Goal: Check status: Check status

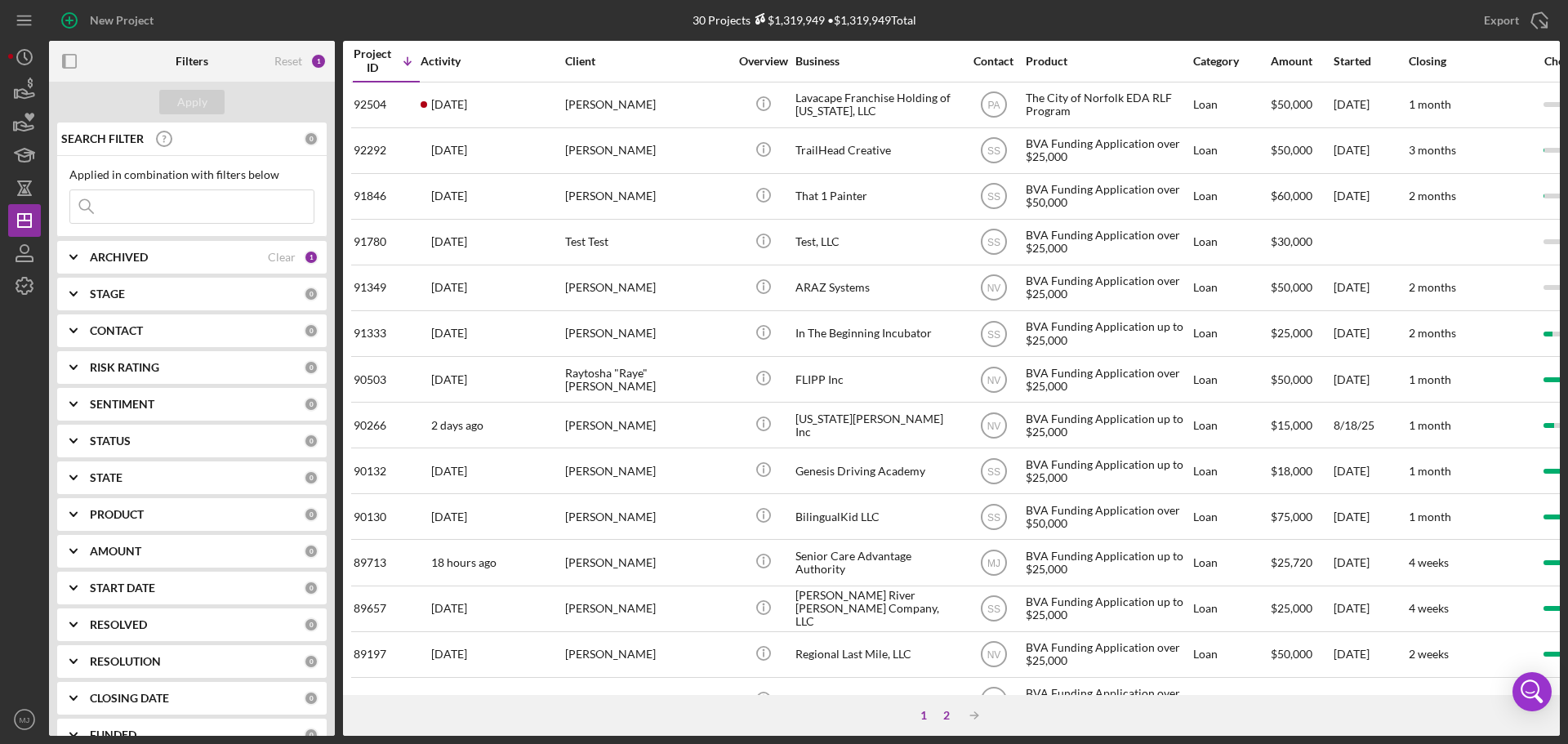
click at [946, 716] on div "2" at bounding box center [946, 715] width 22 height 13
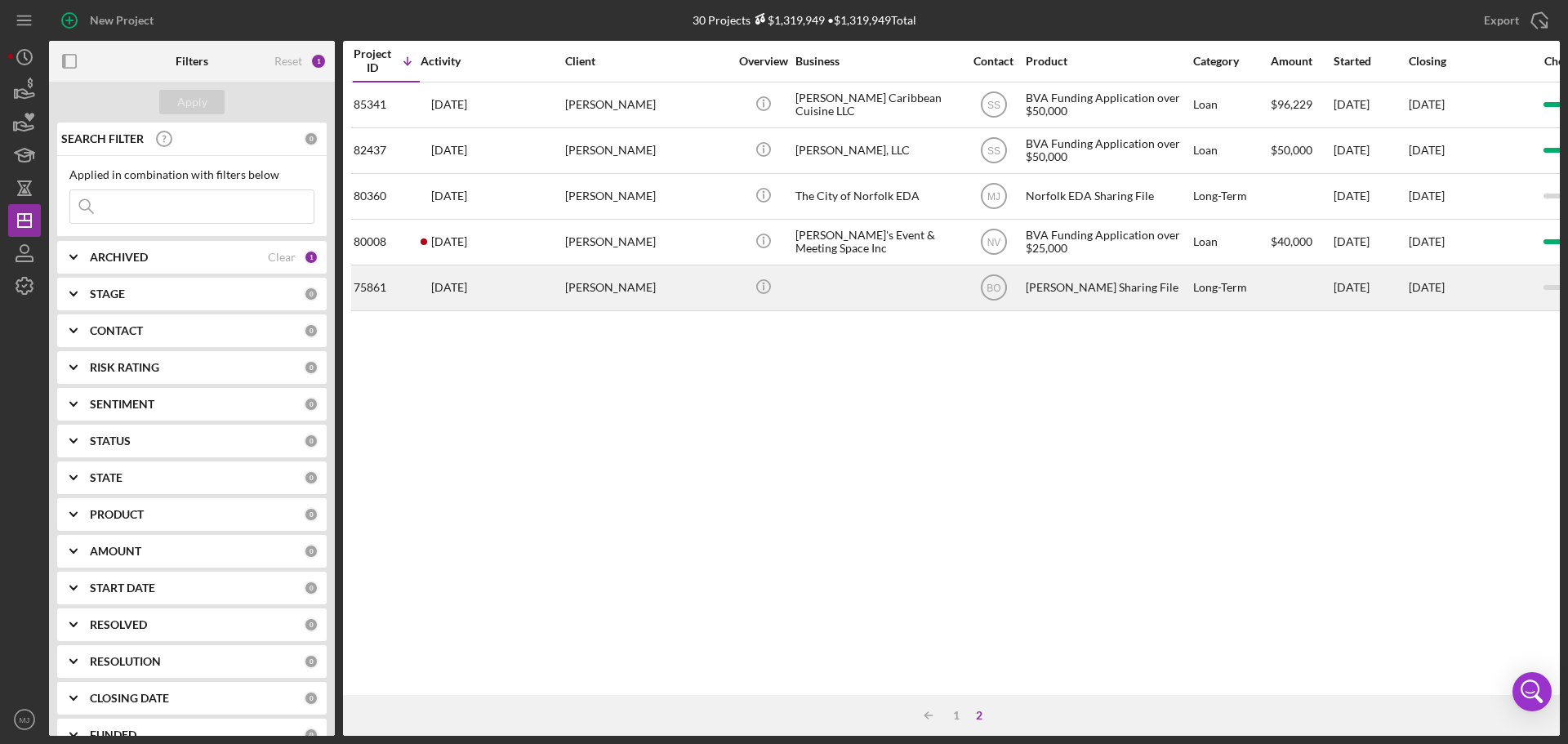
click at [711, 291] on div "[PERSON_NAME]" at bounding box center [646, 288] width 163 height 43
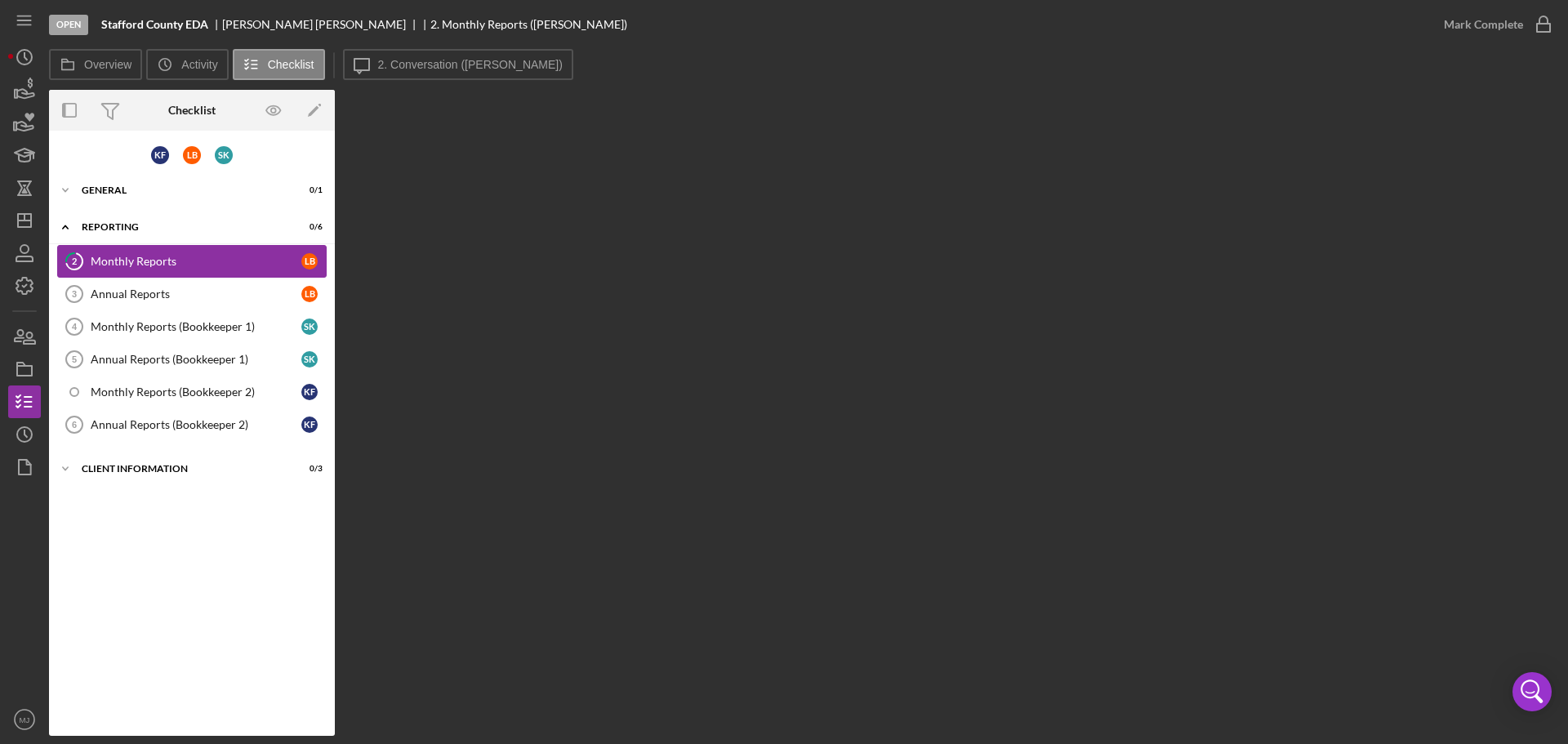
click at [109, 262] on div "Monthly Reports" at bounding box center [196, 261] width 211 height 13
click at [430, 73] on button "Icon/Message 2. Conversation (Liz B.)" at bounding box center [458, 65] width 231 height 31
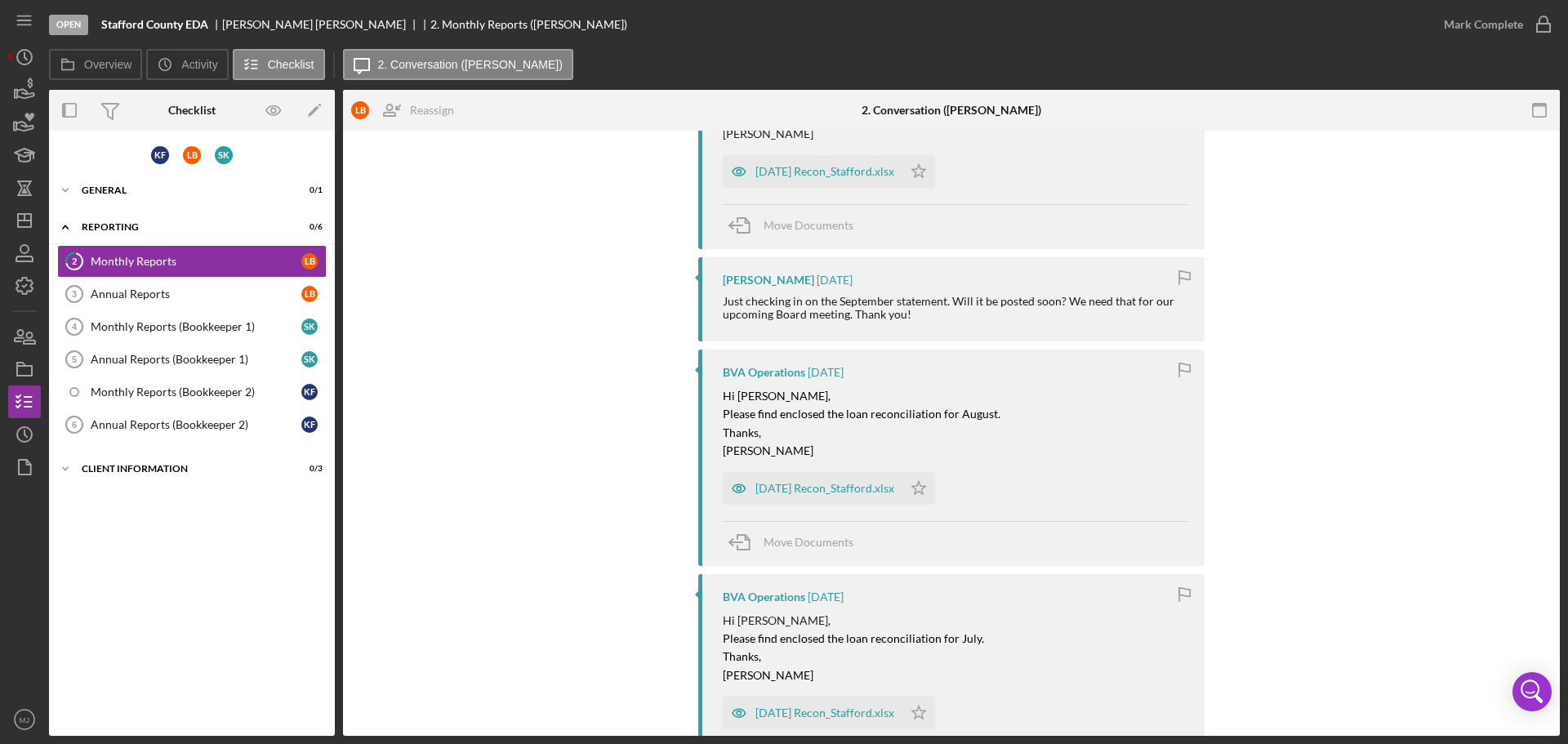
scroll to position [490, 0]
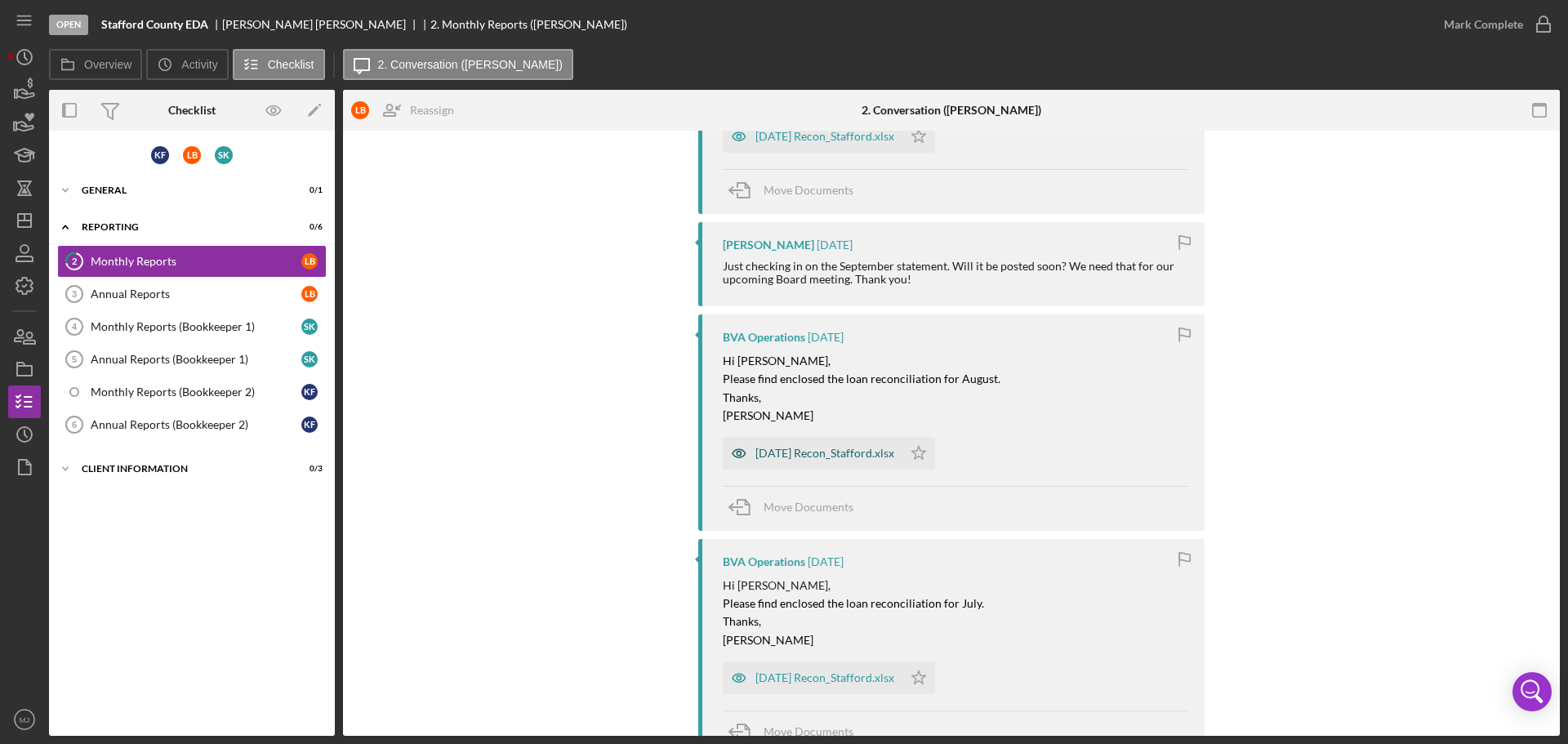
click at [788, 443] on div "8.31.2025 Recon_Stafford.xlsx" at bounding box center [812, 454] width 180 height 33
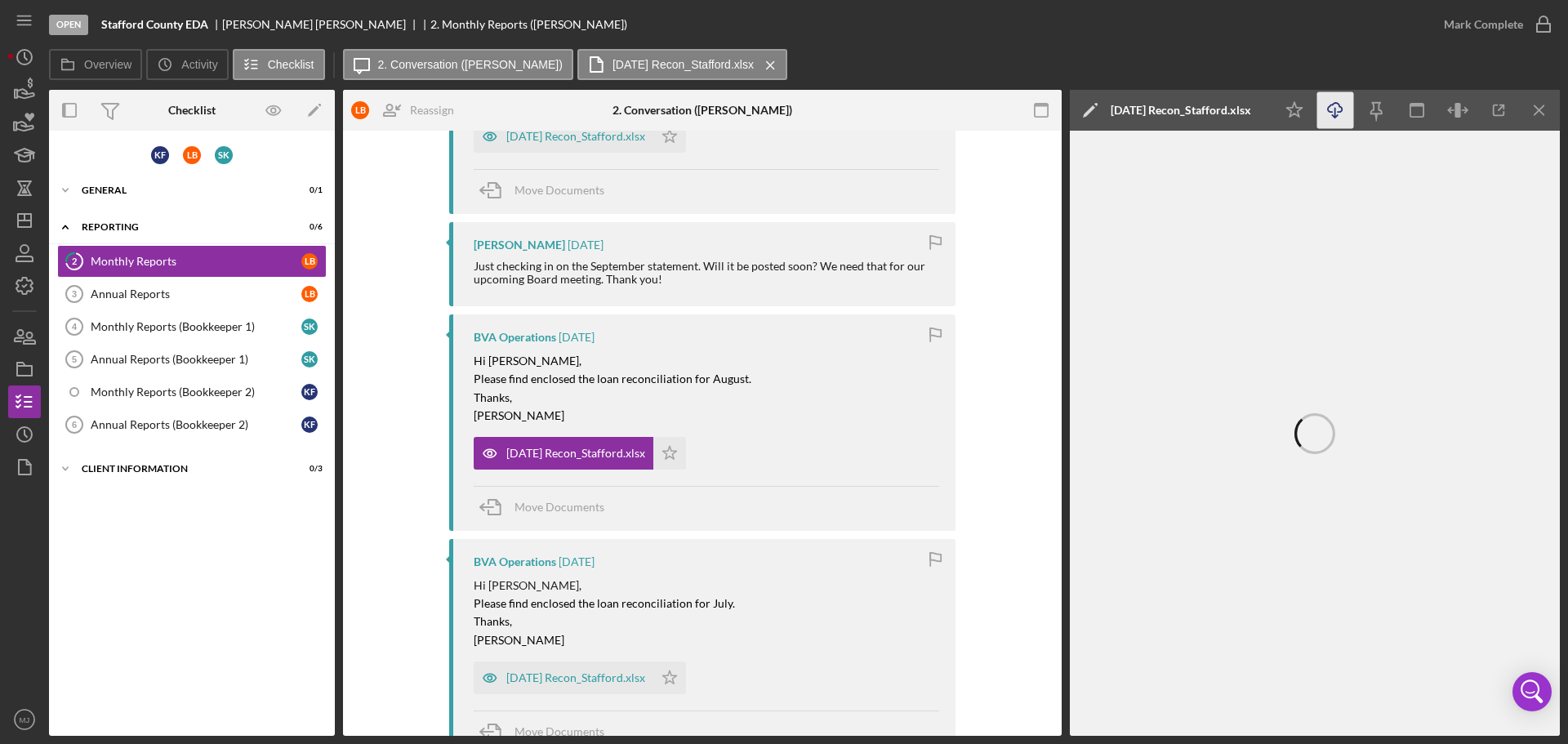
click at [1333, 108] on icon "Icon/Download" at bounding box center [1336, 111] width 37 height 37
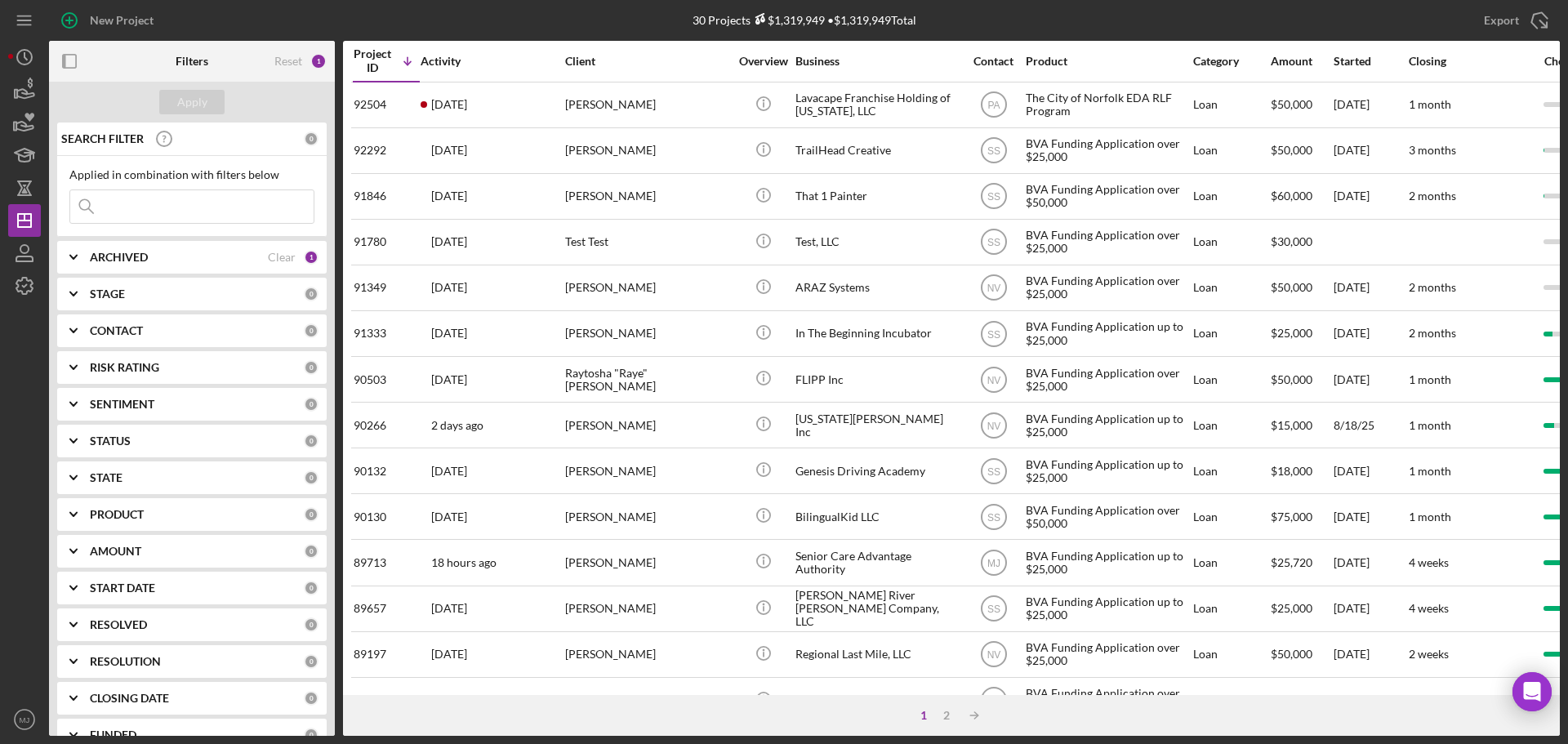
click at [156, 262] on div "ARCHIVED" at bounding box center [179, 257] width 178 height 13
click at [78, 343] on input "Archived" at bounding box center [78, 350] width 16 height 16
checkbox input "true"
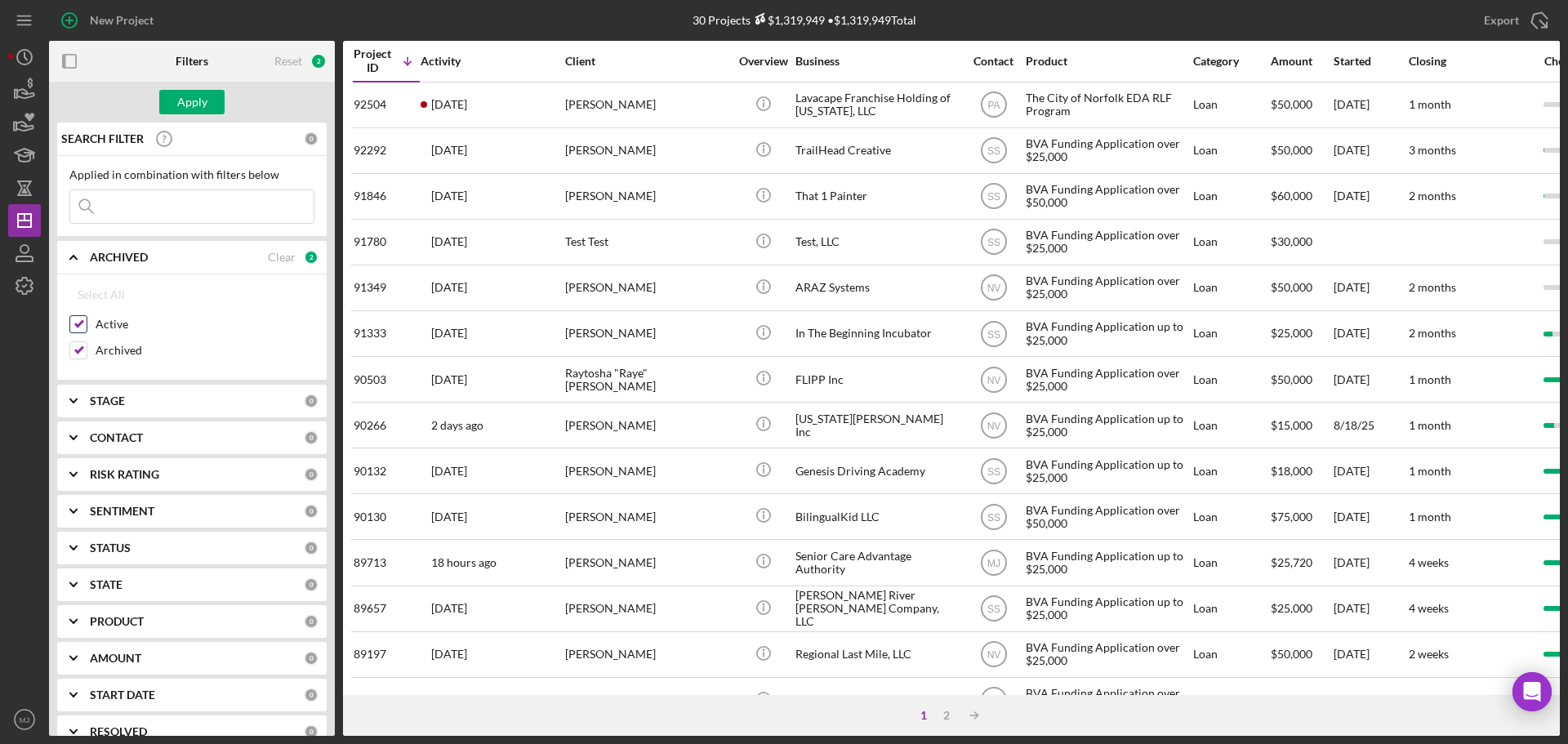
click at [83, 319] on input "Active" at bounding box center [78, 324] width 16 height 16
checkbox input "false"
click at [190, 191] on input at bounding box center [192, 207] width 244 height 33
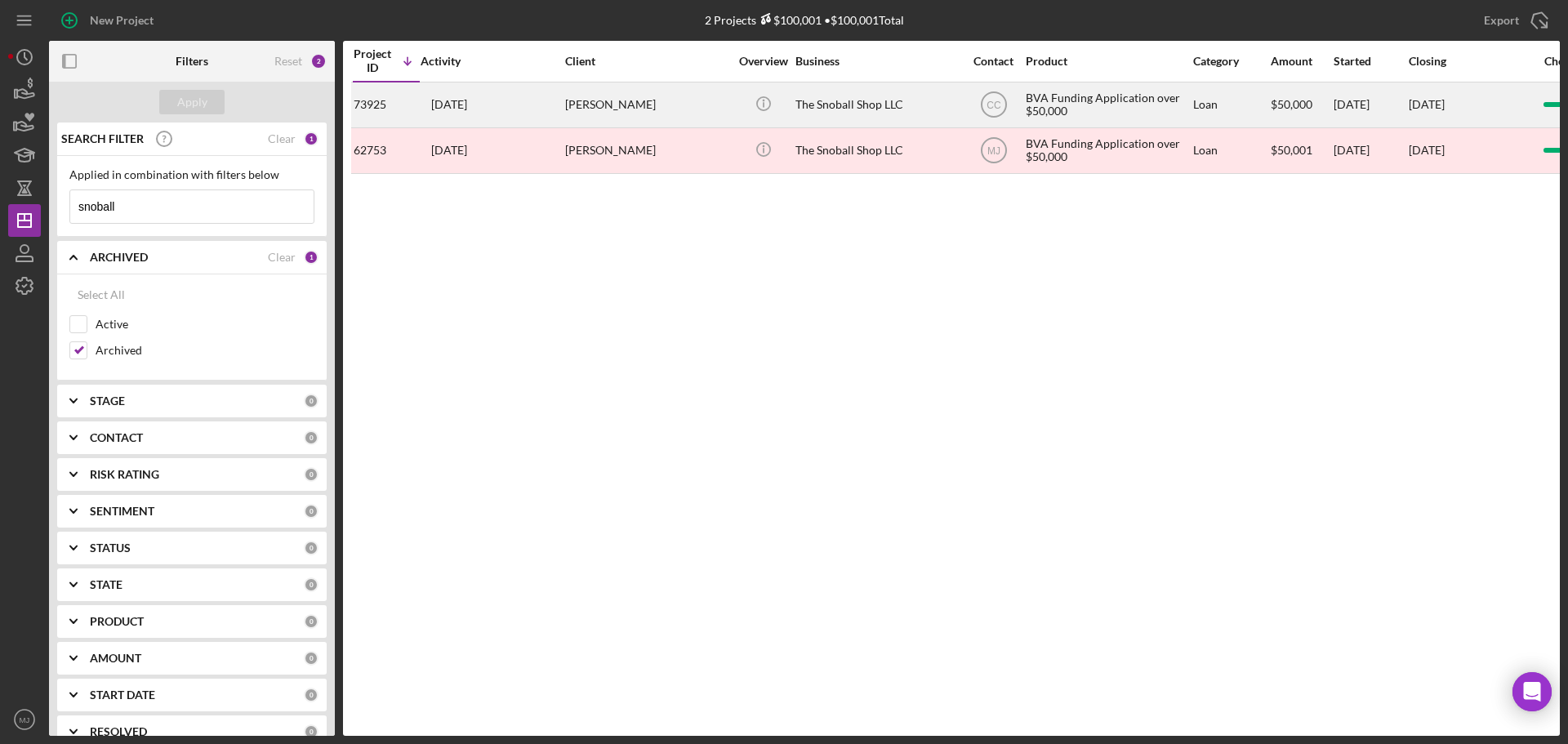
type input "snoball"
click at [850, 110] on div "The Snoball Shop LLC" at bounding box center [877, 105] width 163 height 43
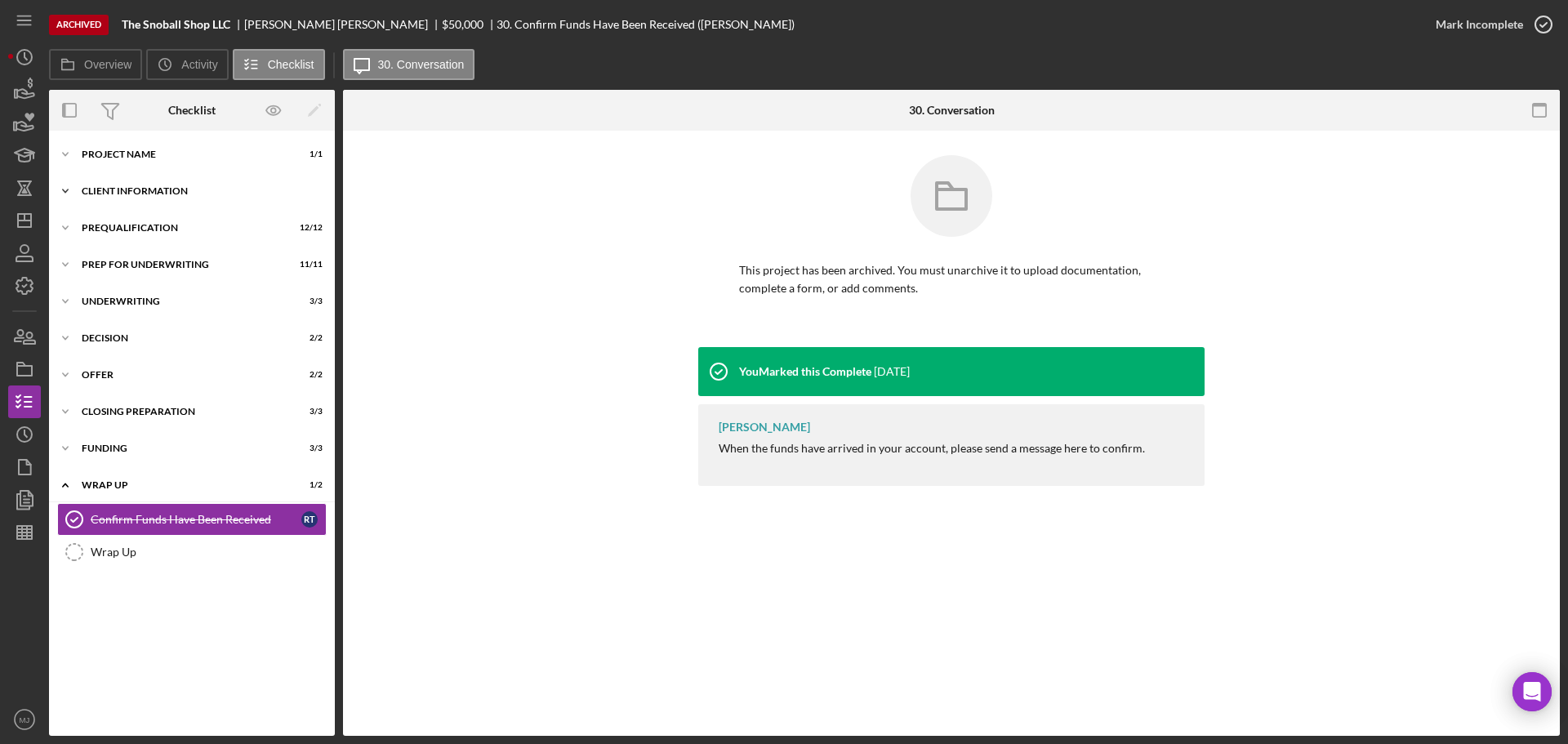
click at [106, 188] on div "Client Information" at bounding box center [198, 190] width 232 height 10
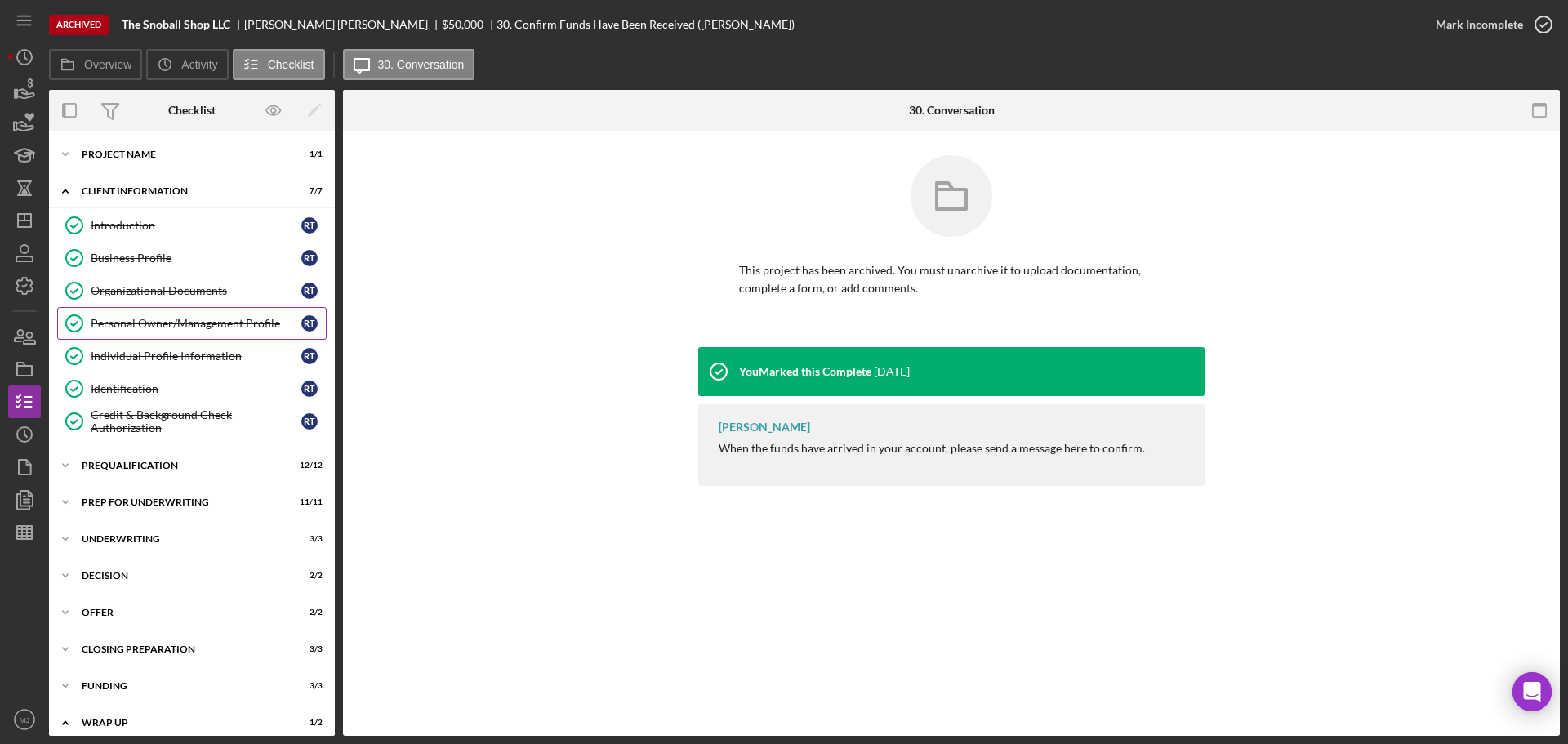
click at [128, 327] on div "Personal Owner/Management Profile" at bounding box center [196, 323] width 211 height 13
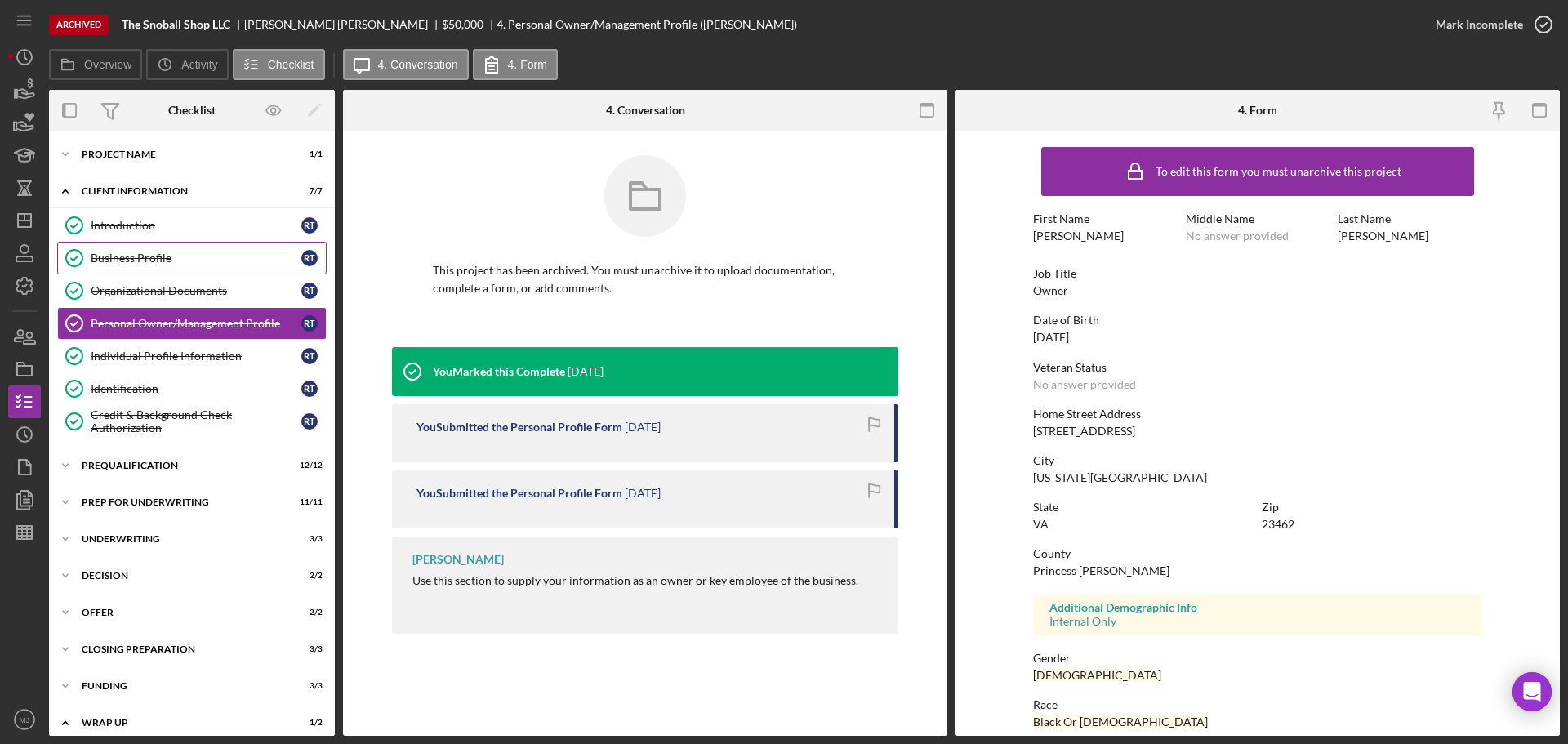
click at [130, 248] on link "Business Profile Business Profile R T" at bounding box center [192, 258] width 270 height 33
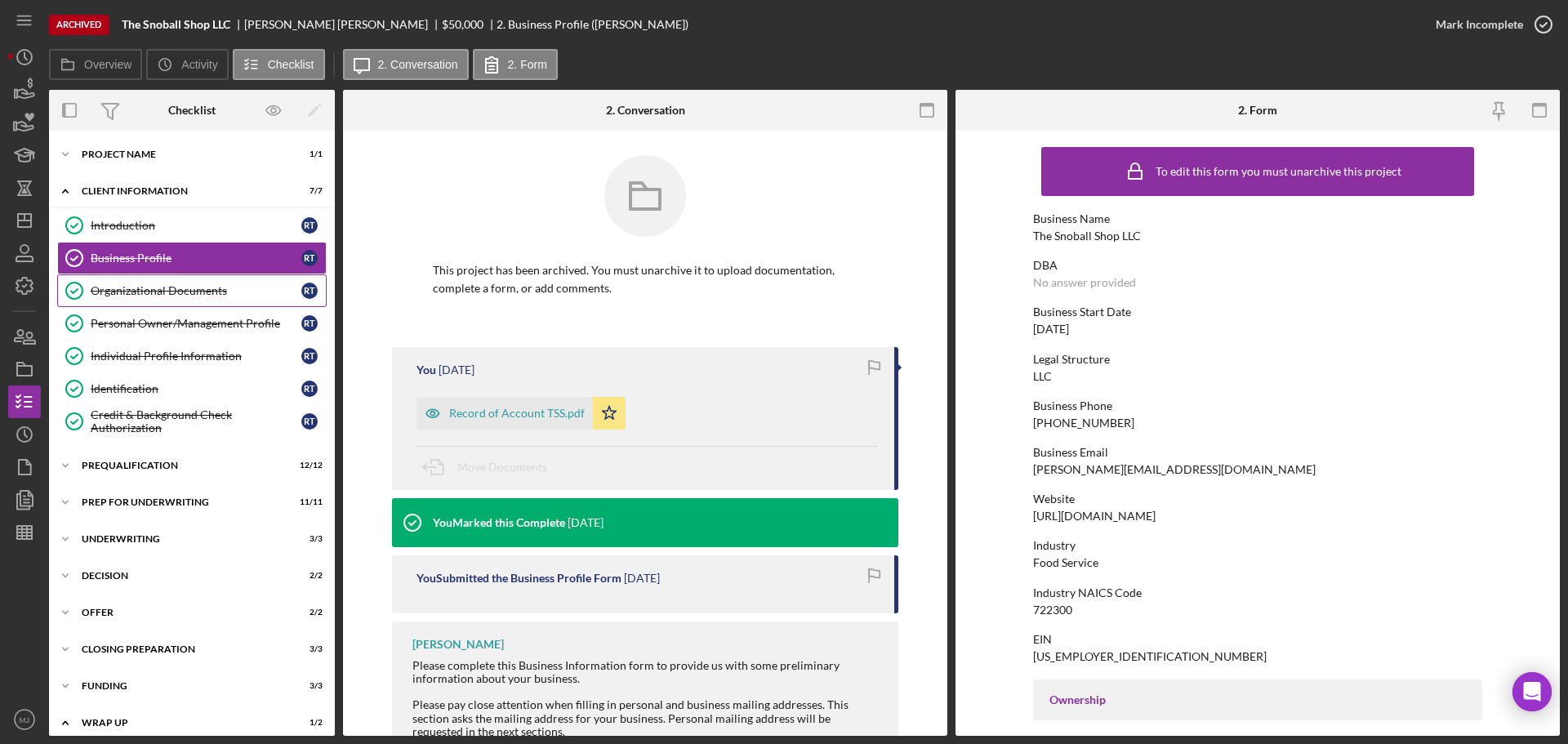
click at [133, 300] on link "Organizational Documents Organizational Documents R T" at bounding box center [192, 291] width 270 height 33
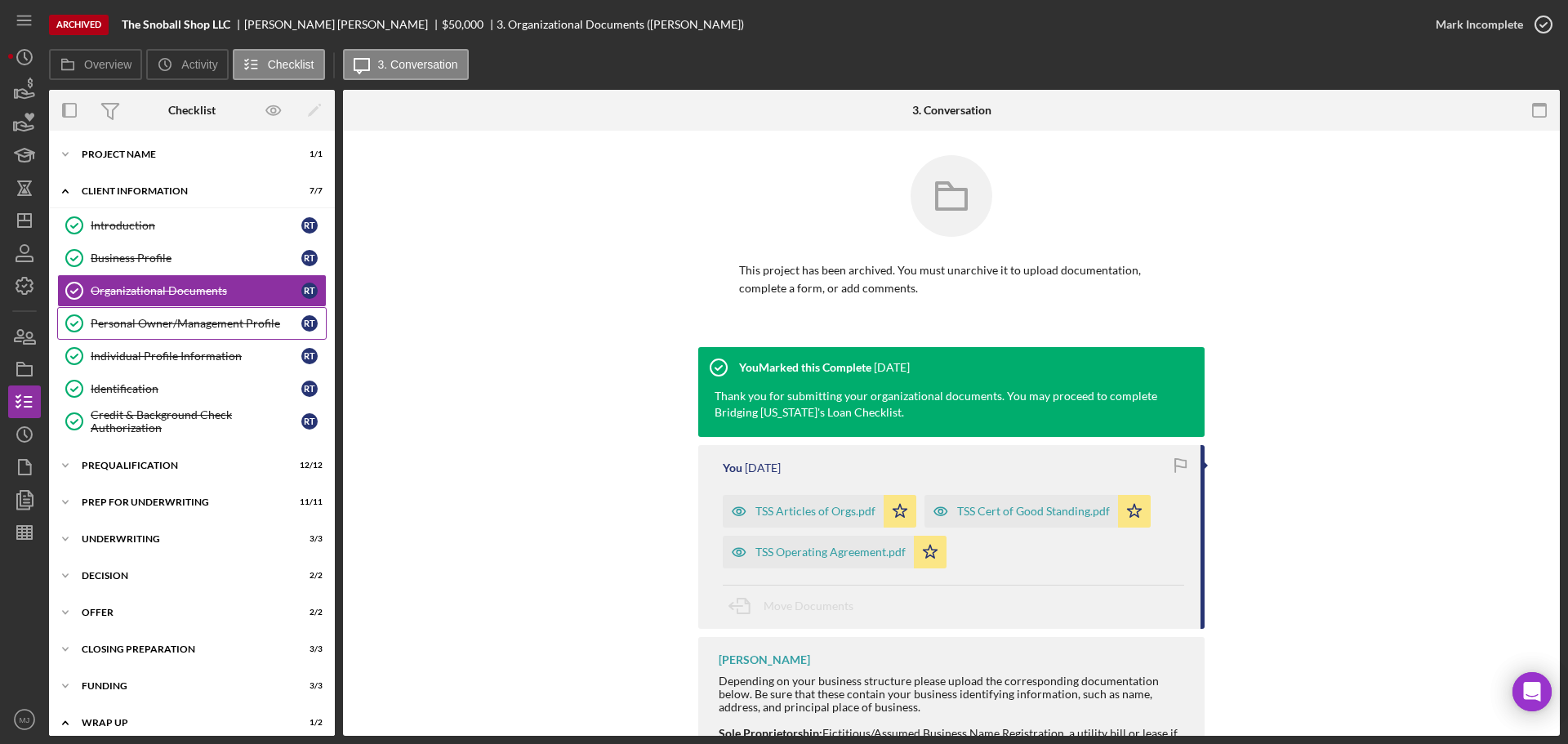
click at [133, 331] on link "Personal Owner/Management Profile Personal Owner/Management Profile R T" at bounding box center [192, 323] width 270 height 33
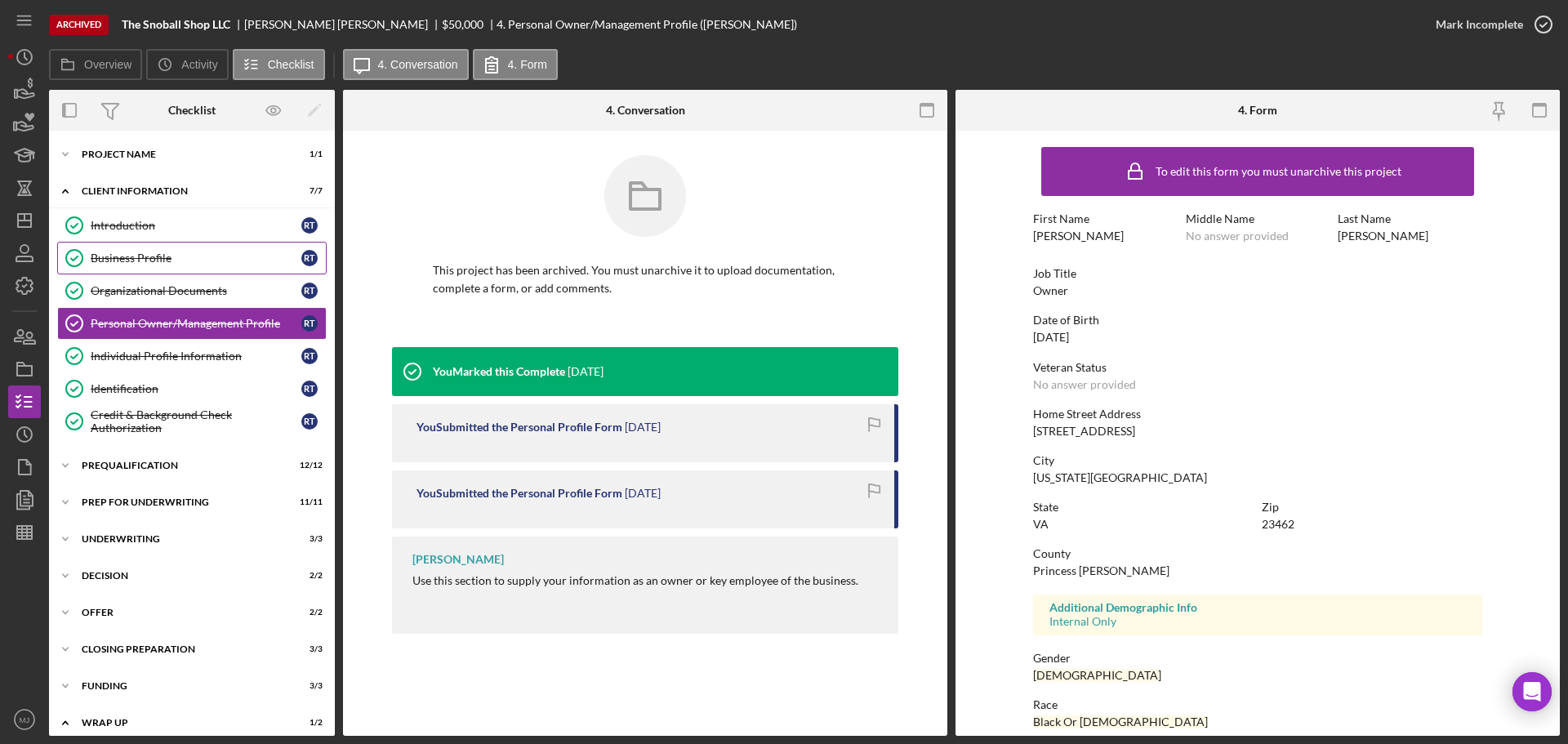
click at [136, 262] on div "Business Profile" at bounding box center [196, 258] width 211 height 13
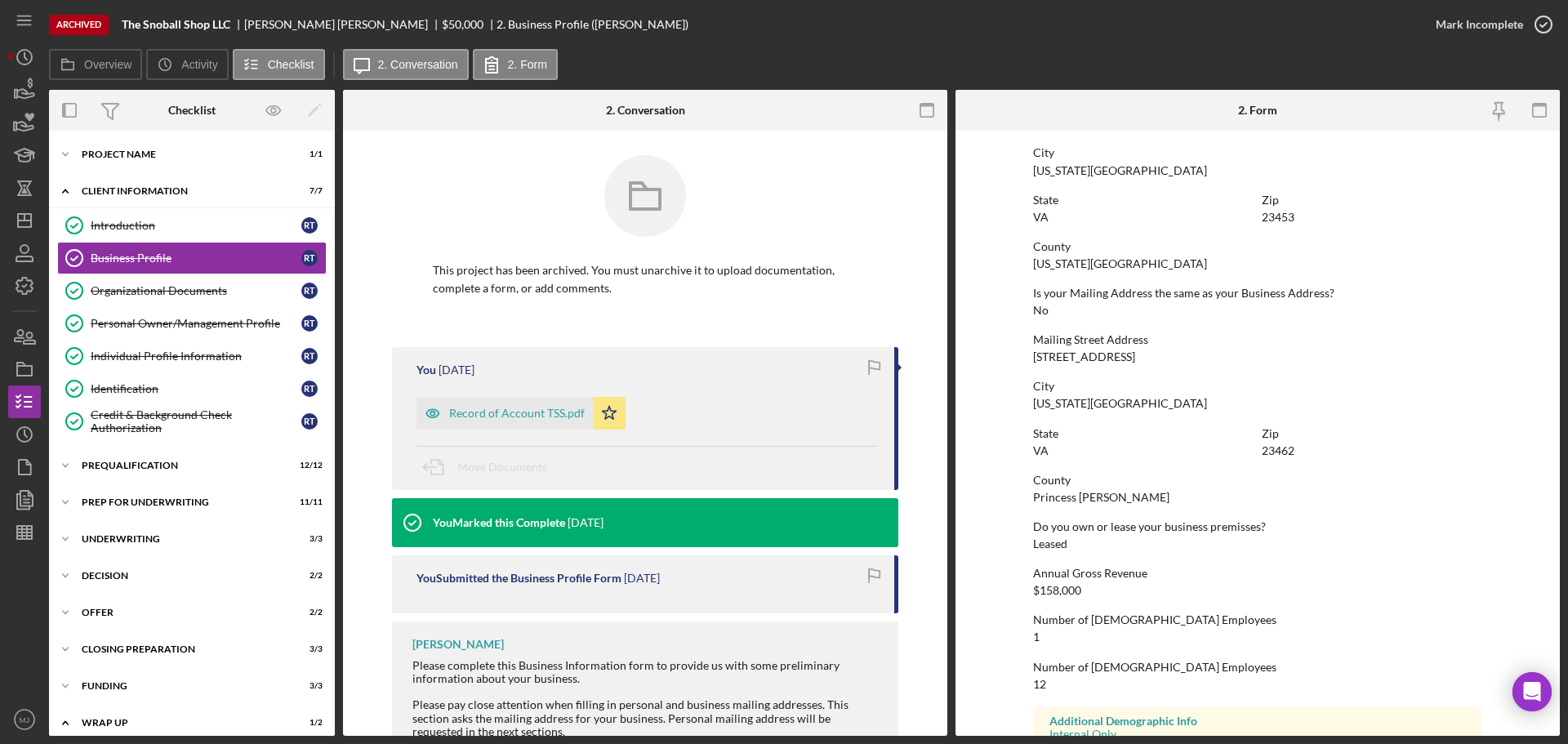
scroll to position [735, 0]
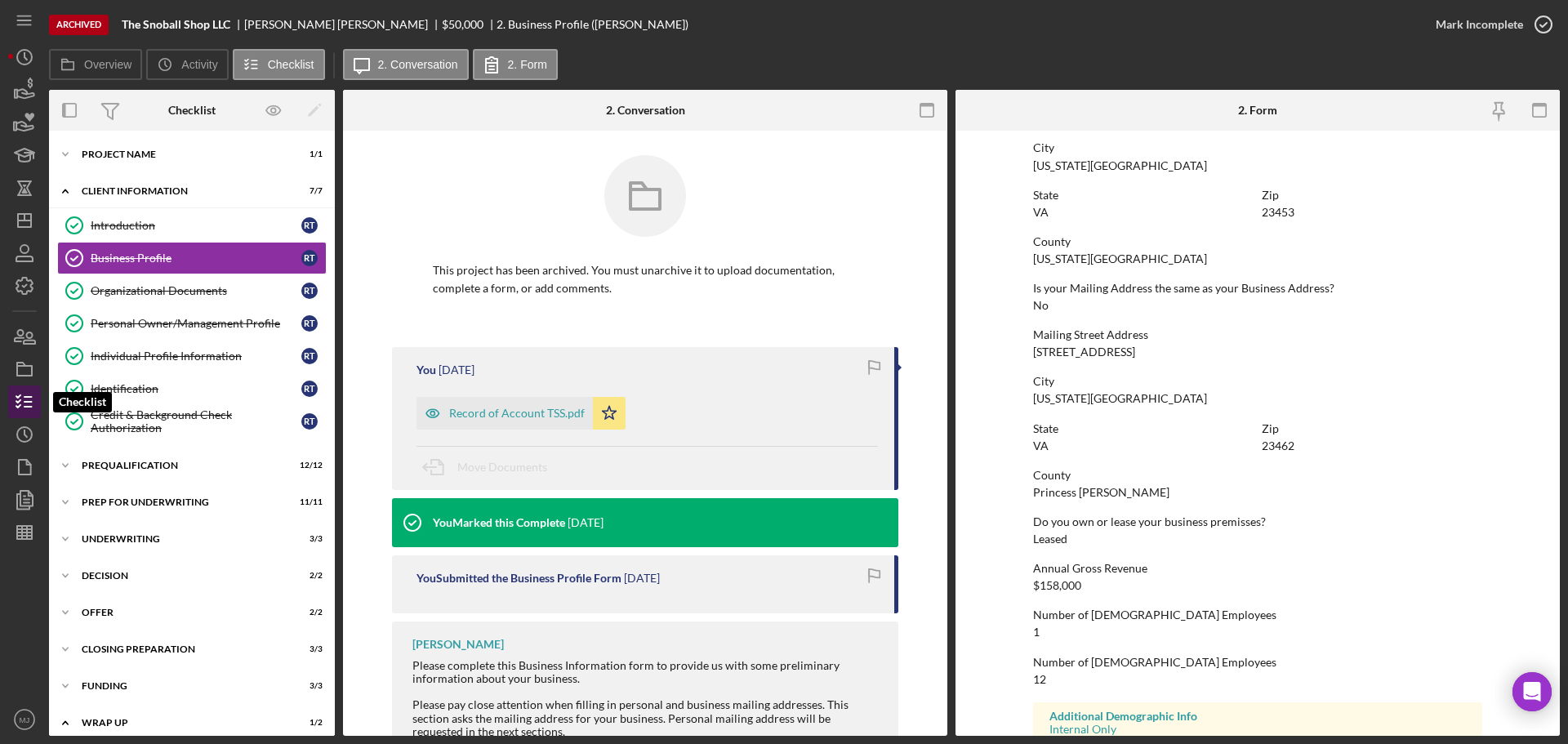
click at [24, 395] on icon "button" at bounding box center [24, 401] width 41 height 41
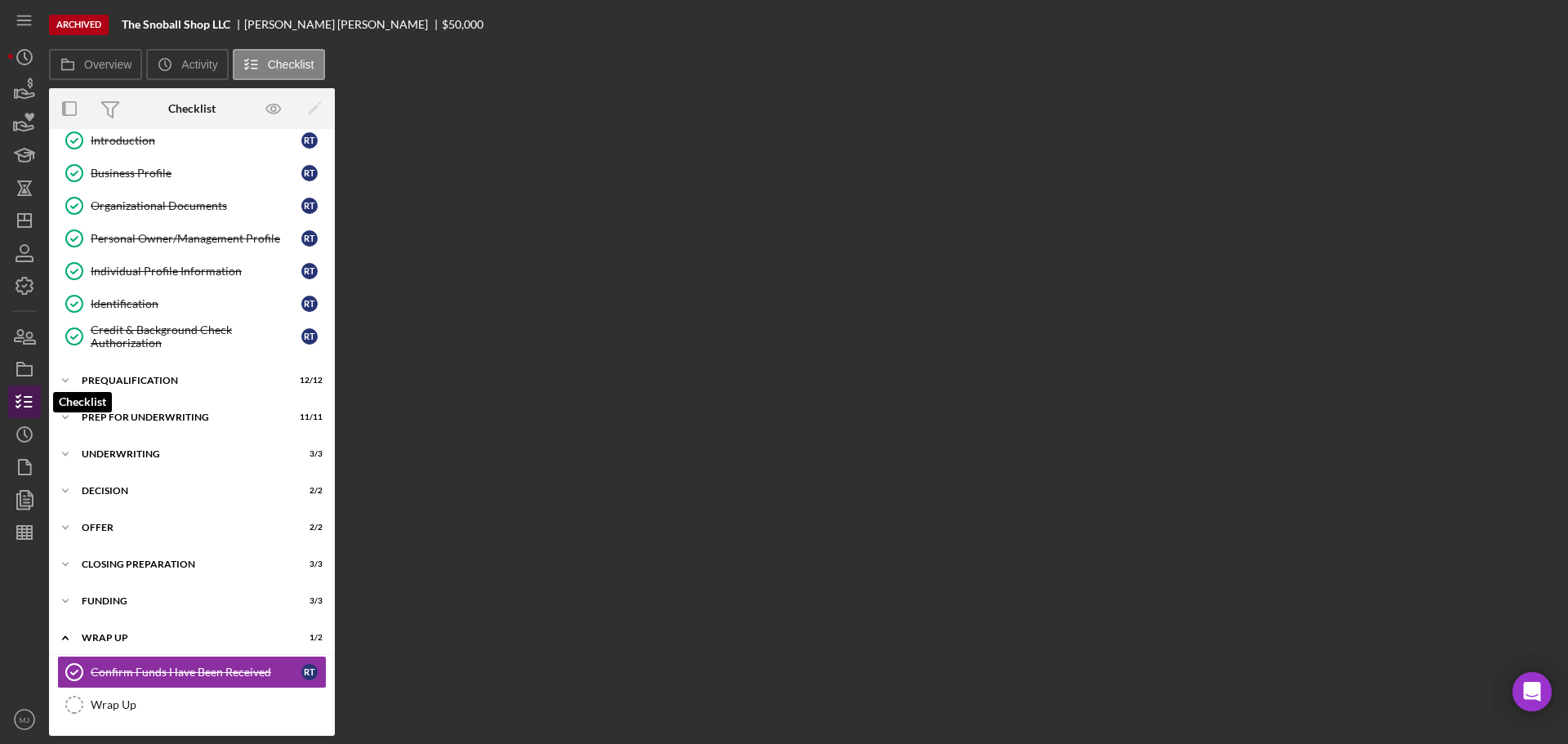
scroll to position [85, 0]
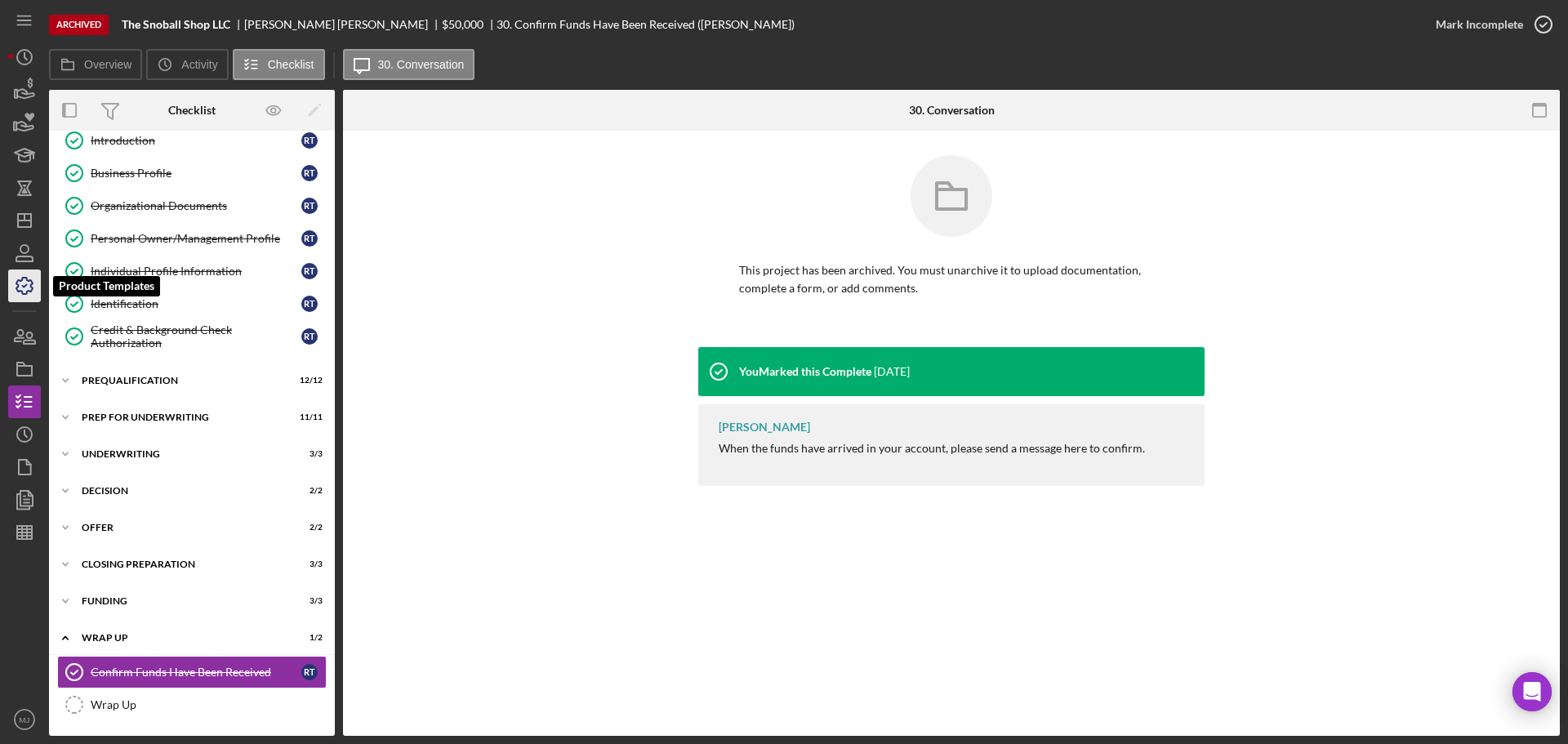
click at [29, 289] on icon "button" at bounding box center [24, 285] width 41 height 41
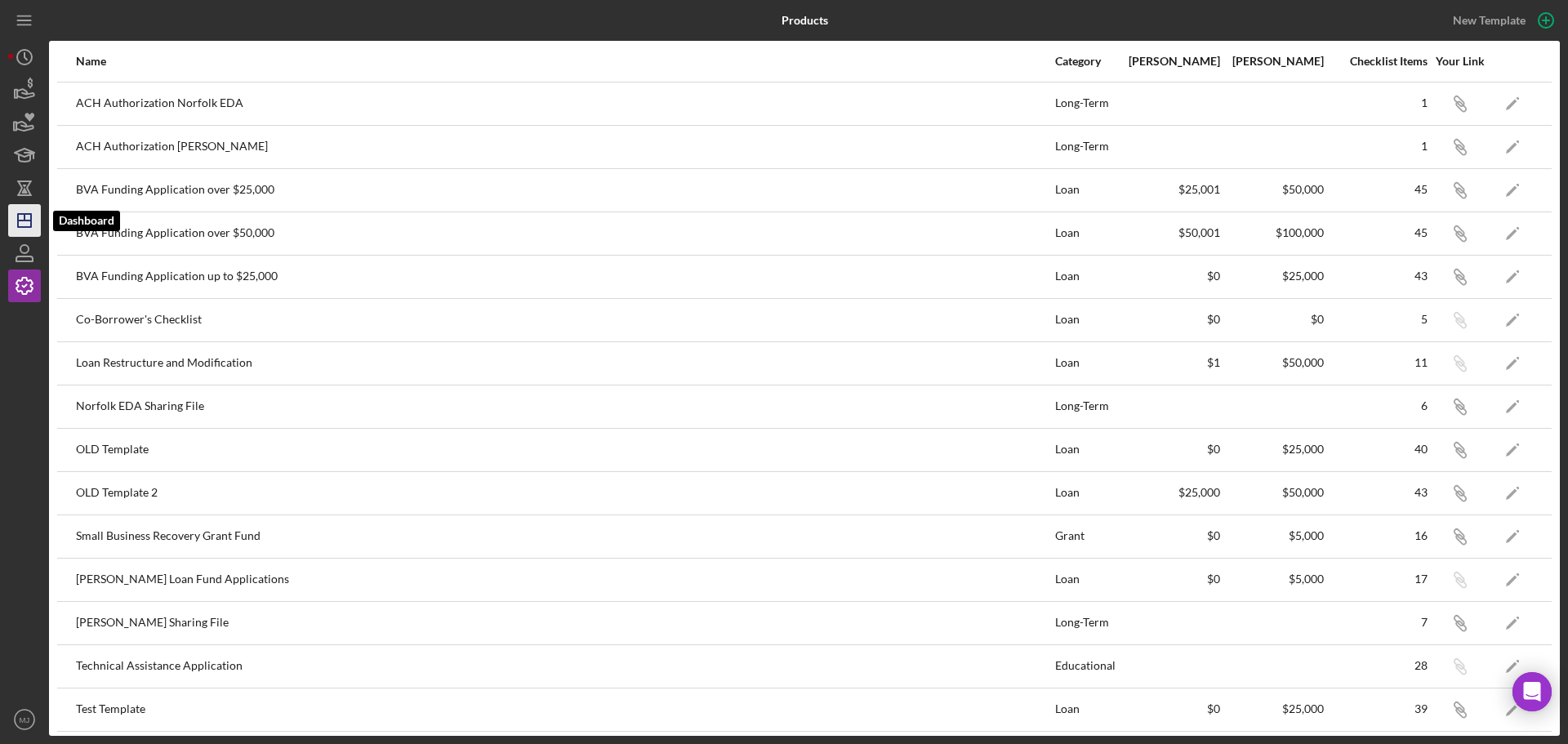
click at [24, 222] on icon "Icon/Dashboard" at bounding box center [24, 220] width 41 height 41
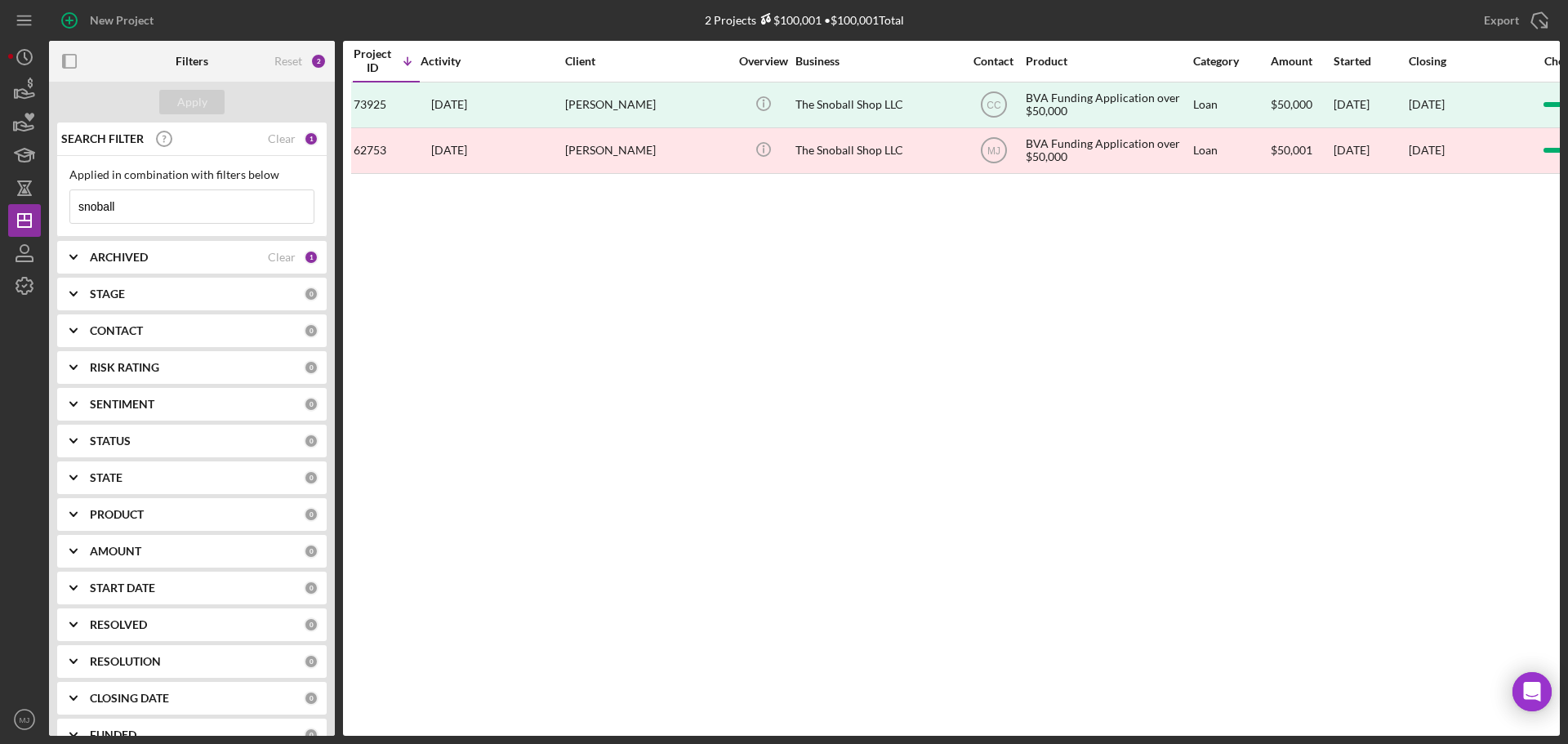
click at [231, 210] on input "snoball" at bounding box center [192, 207] width 244 height 33
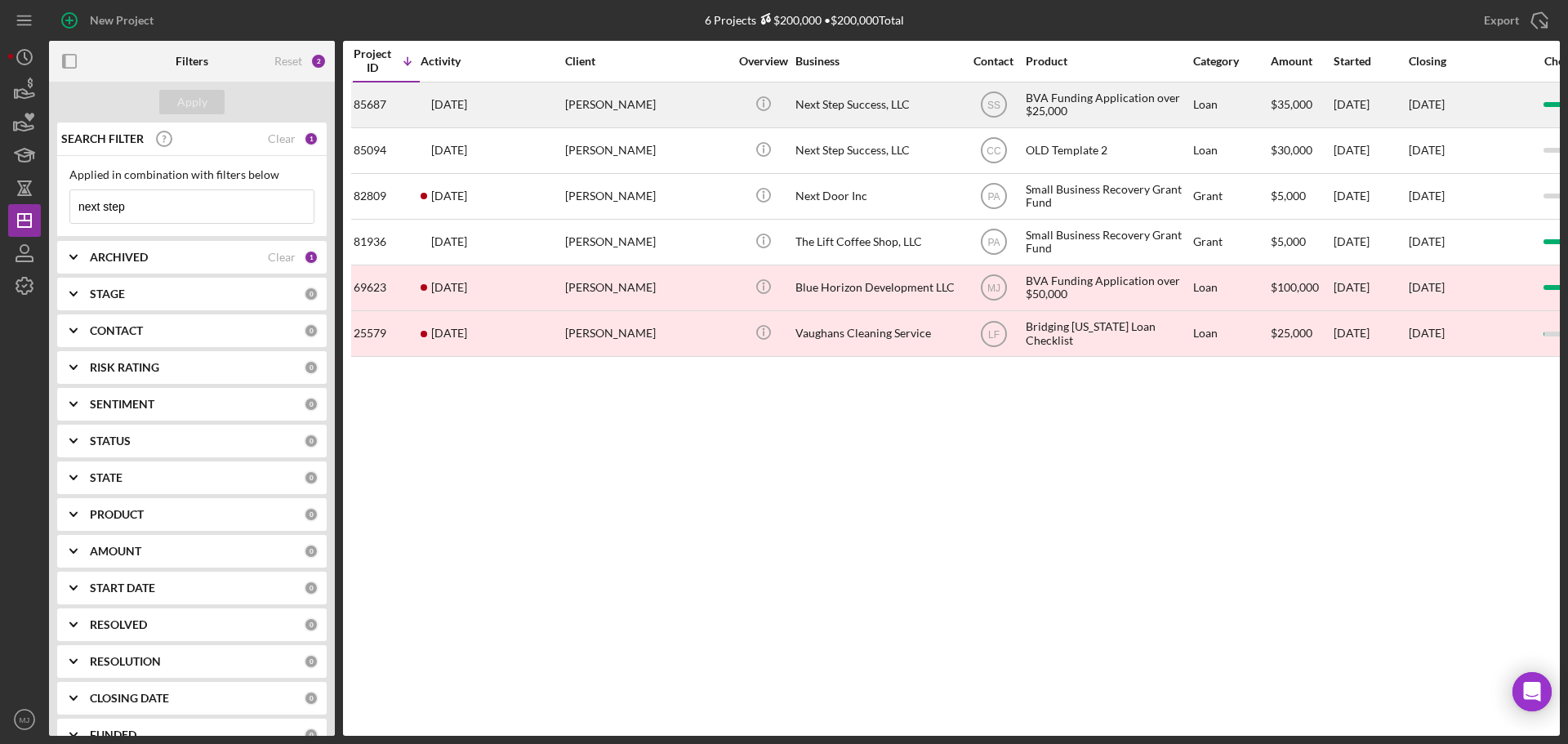
type input "next step"
click at [546, 101] on div "[DATE] [PERSON_NAME]" at bounding box center [492, 105] width 143 height 43
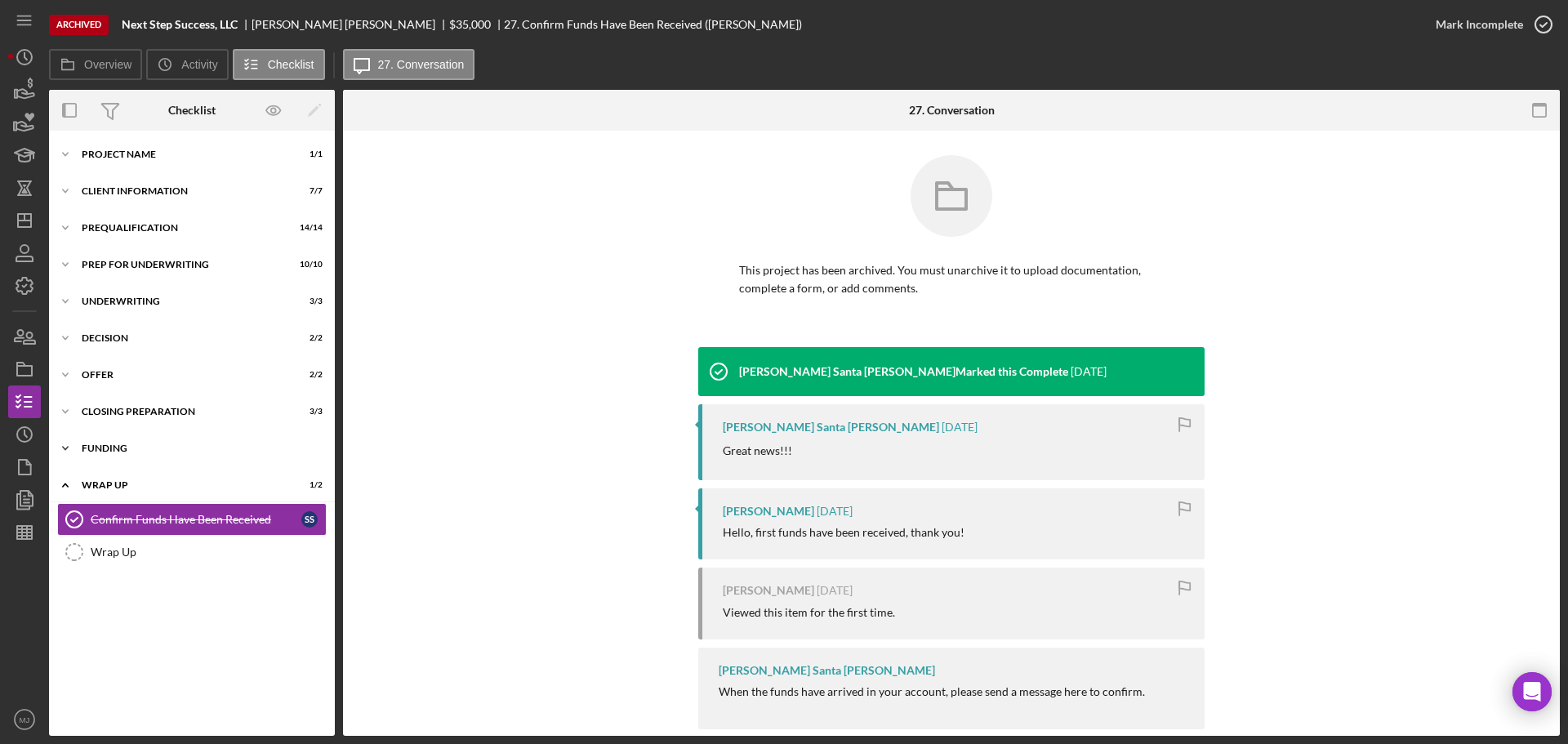
click at [111, 449] on div "Funding" at bounding box center [198, 448] width 232 height 10
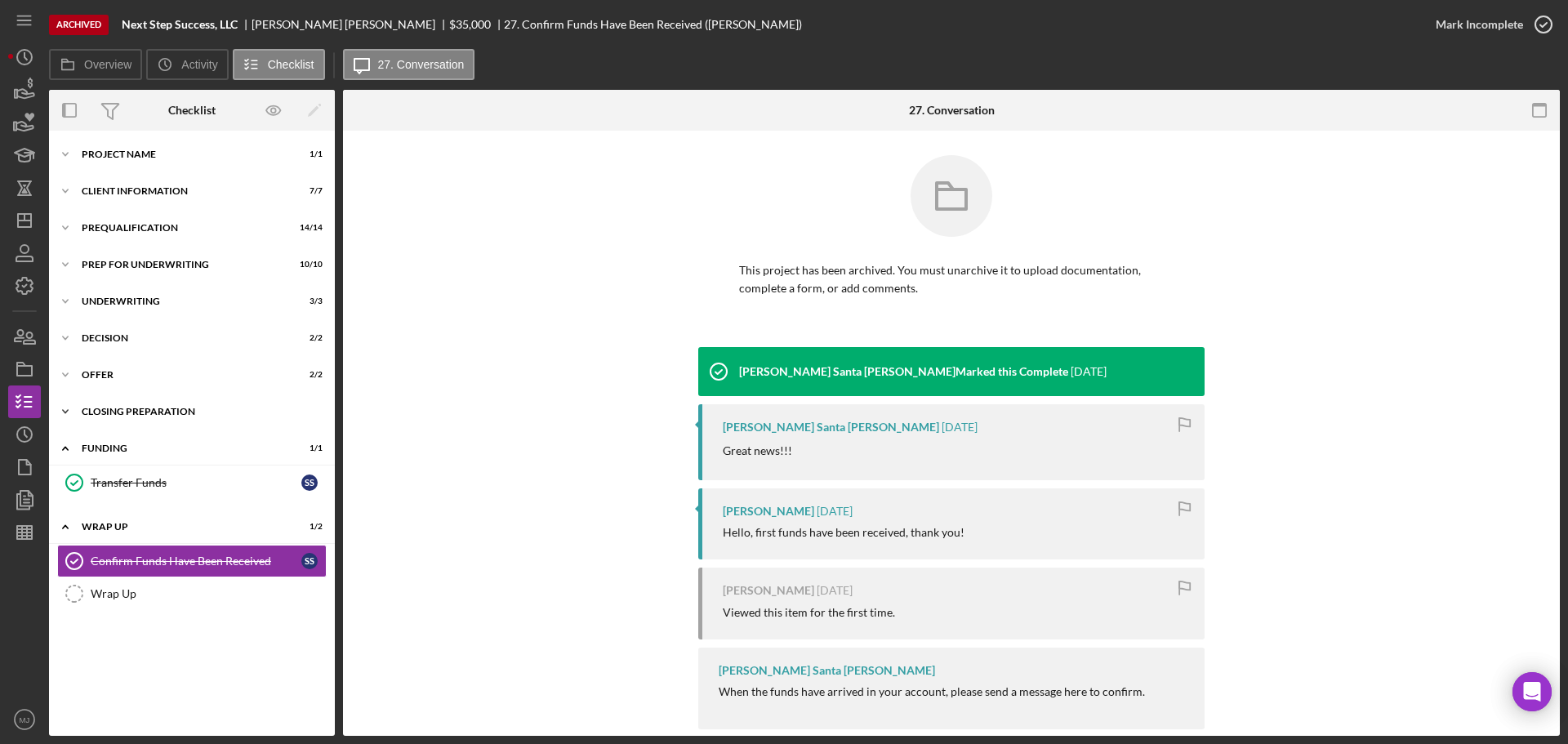
click at [111, 410] on div "Closing Preparation" at bounding box center [198, 411] width 232 height 10
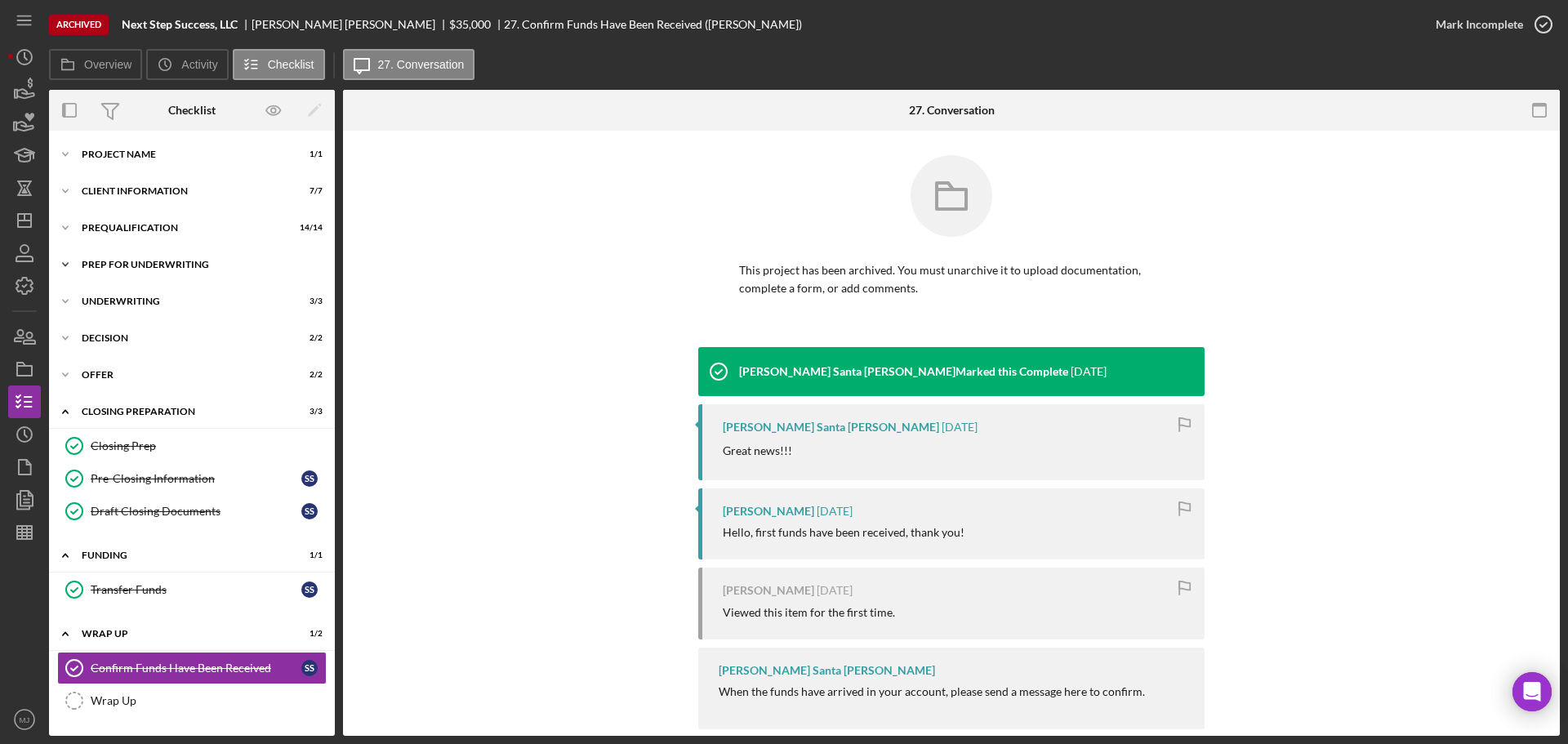
click at [139, 259] on div "Icon/Expander Prep for Underwriting 10 / 10" at bounding box center [192, 264] width 286 height 33
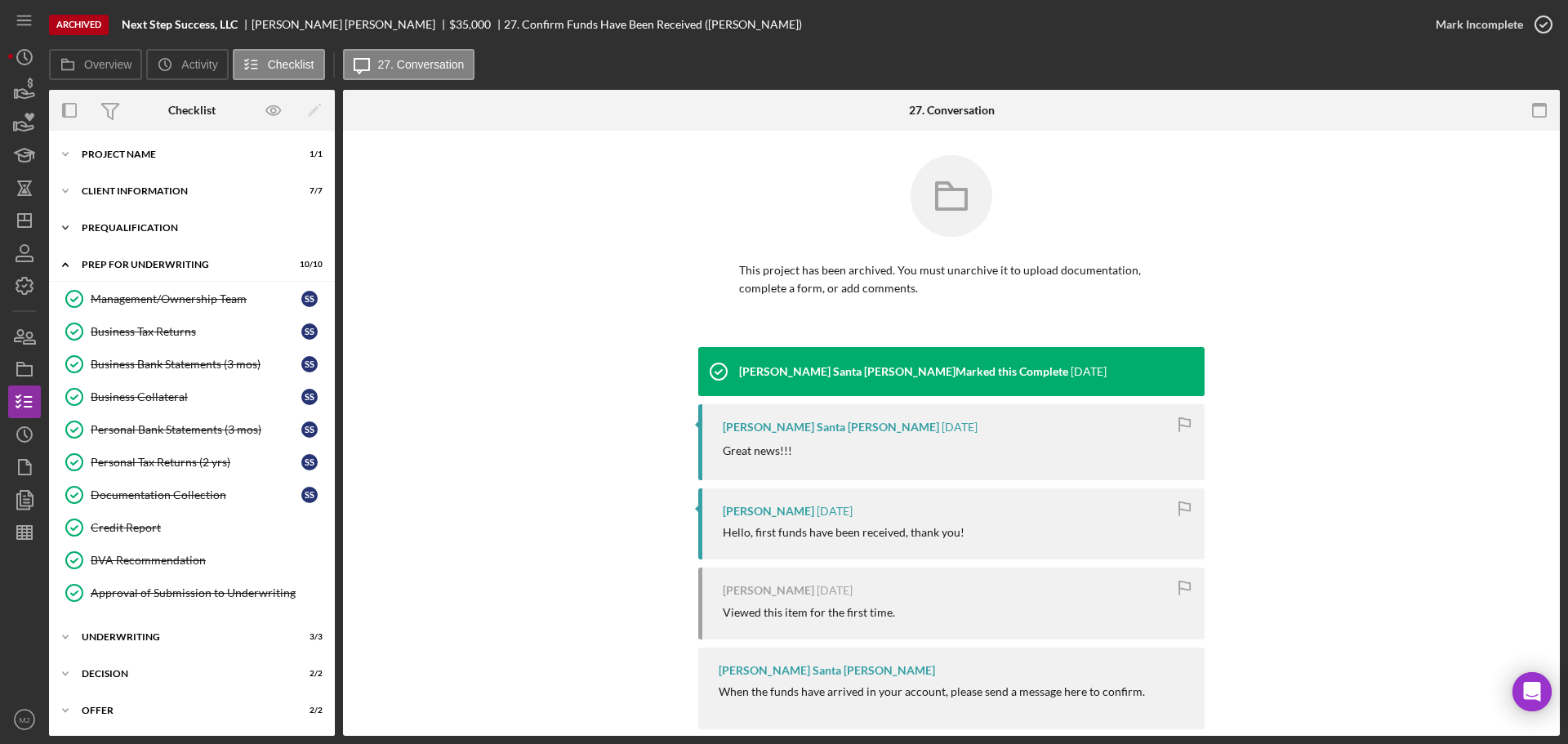
click at [121, 224] on div "Prequalification" at bounding box center [198, 227] width 232 height 10
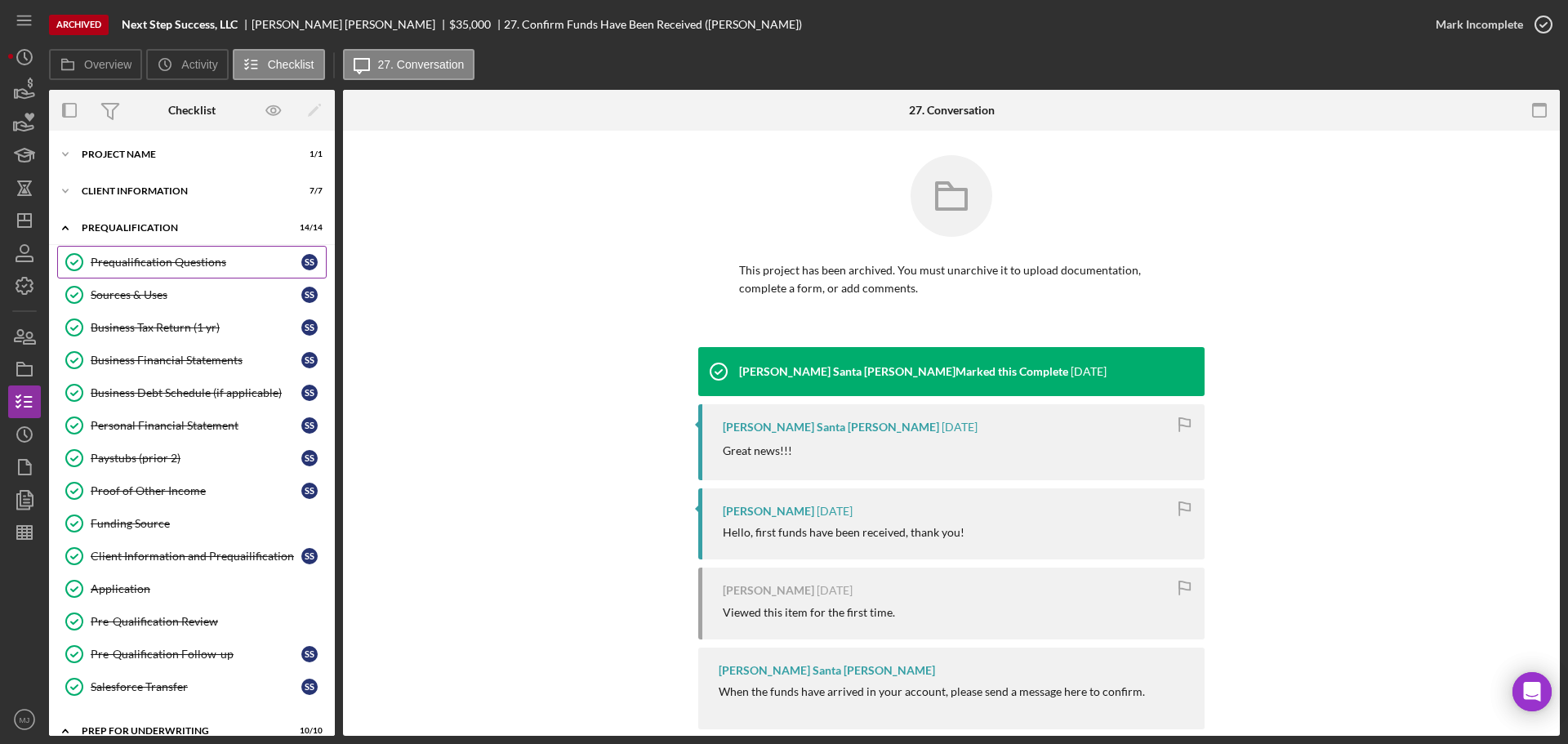
click at [148, 262] on div "Prequalification Questions" at bounding box center [196, 262] width 211 height 13
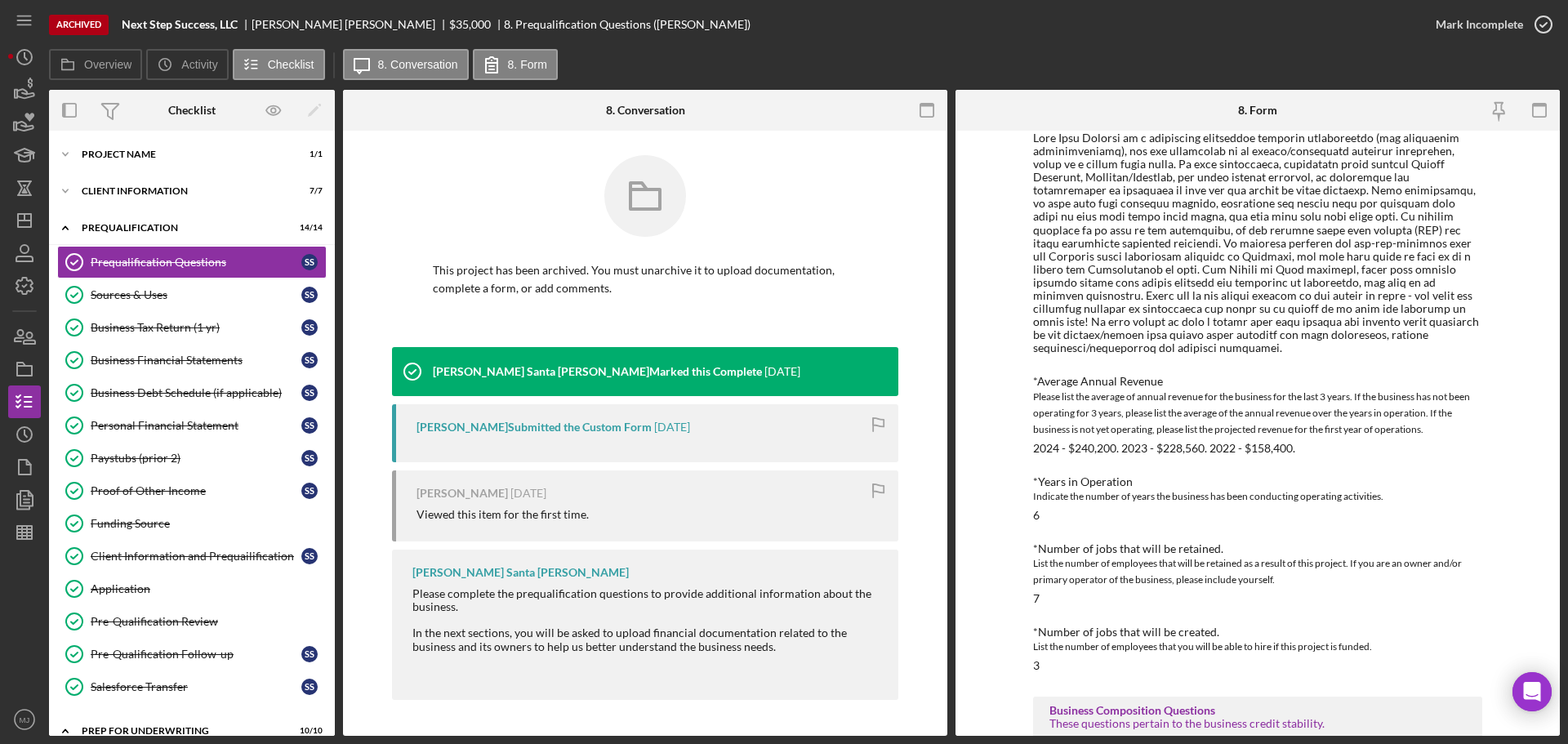
scroll to position [490, 0]
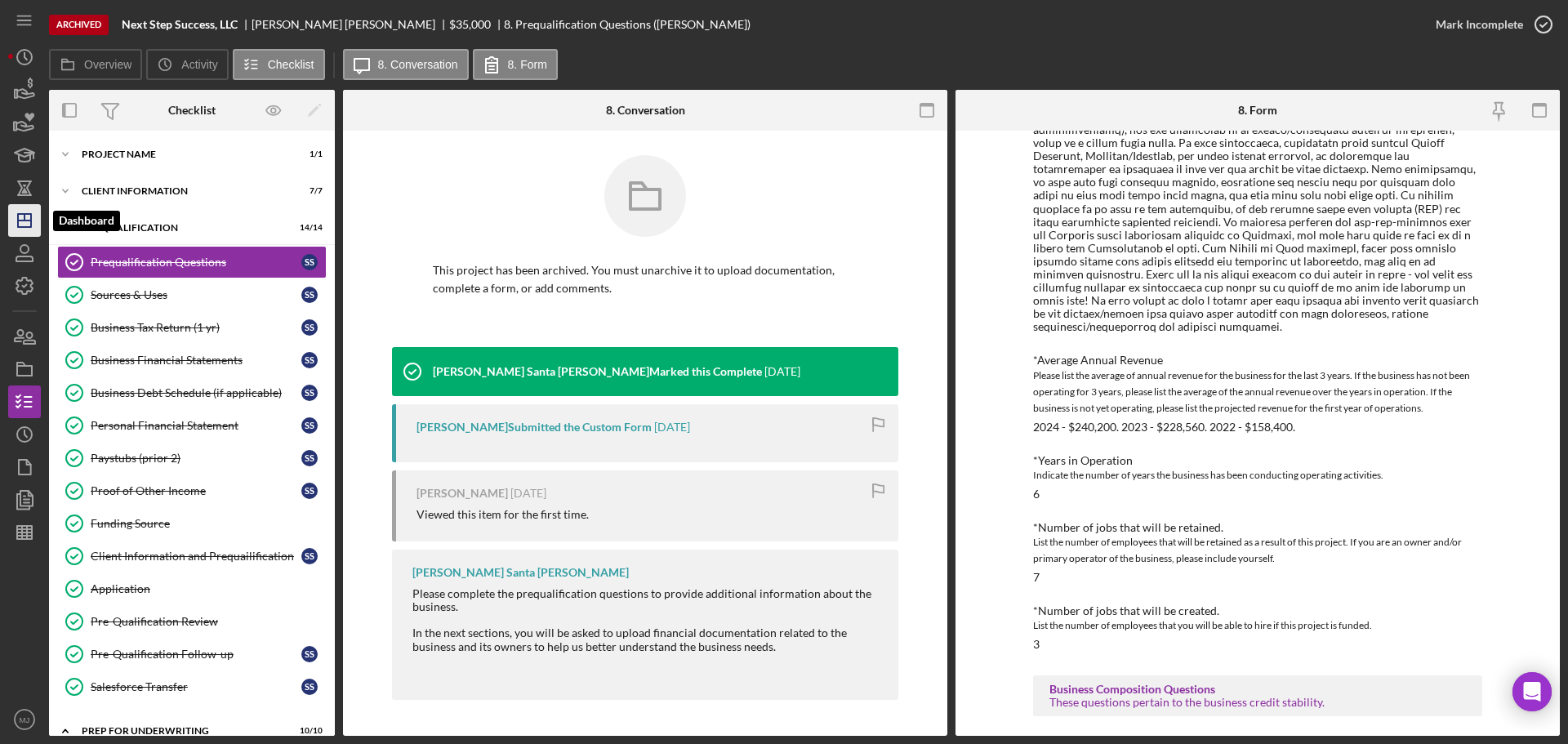
click at [33, 219] on icon "Icon/Dashboard" at bounding box center [24, 220] width 41 height 41
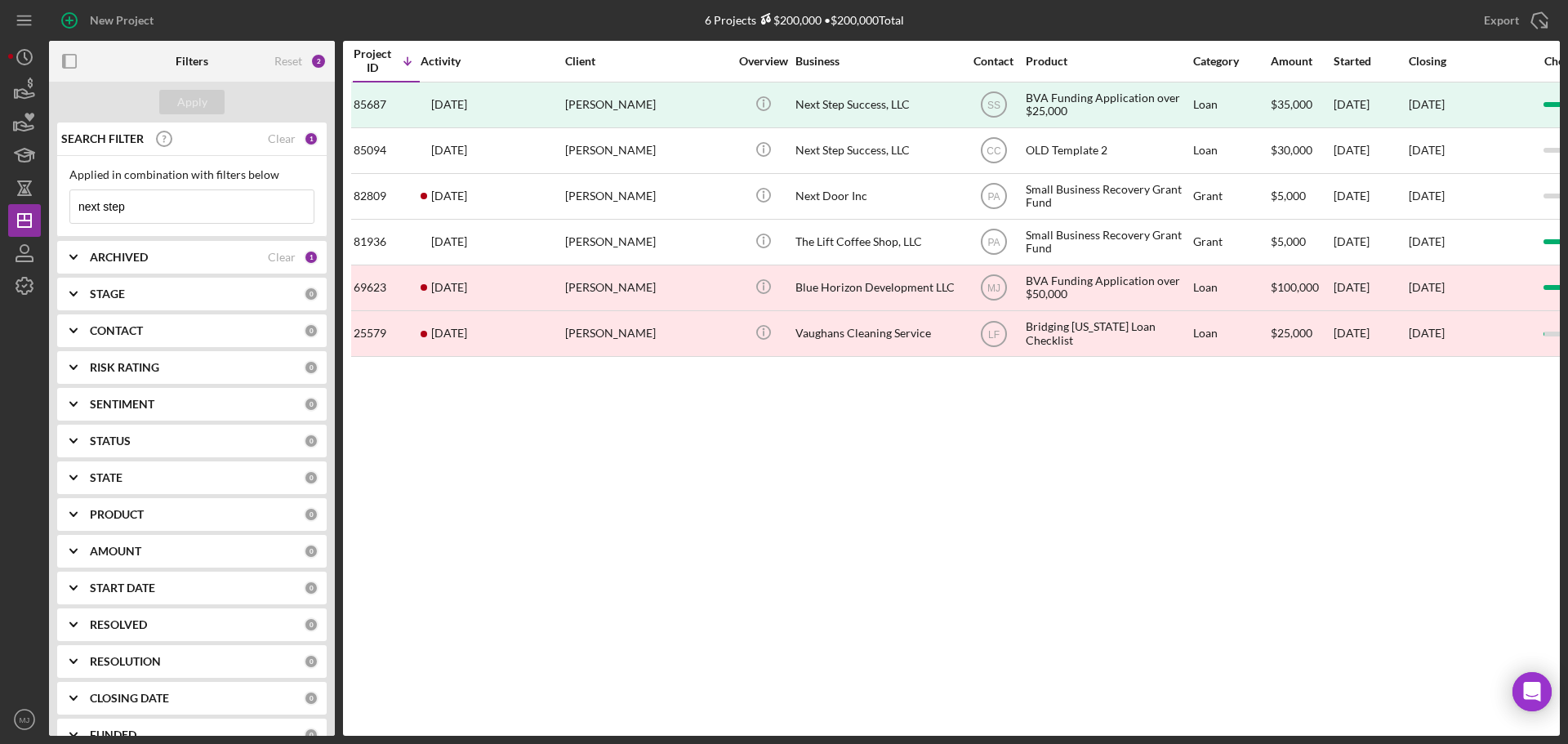
click at [111, 251] on div "ARCHIVED Clear 1" at bounding box center [204, 258] width 229 height 33
click at [79, 321] on input "Active" at bounding box center [78, 324] width 16 height 16
checkbox input "true"
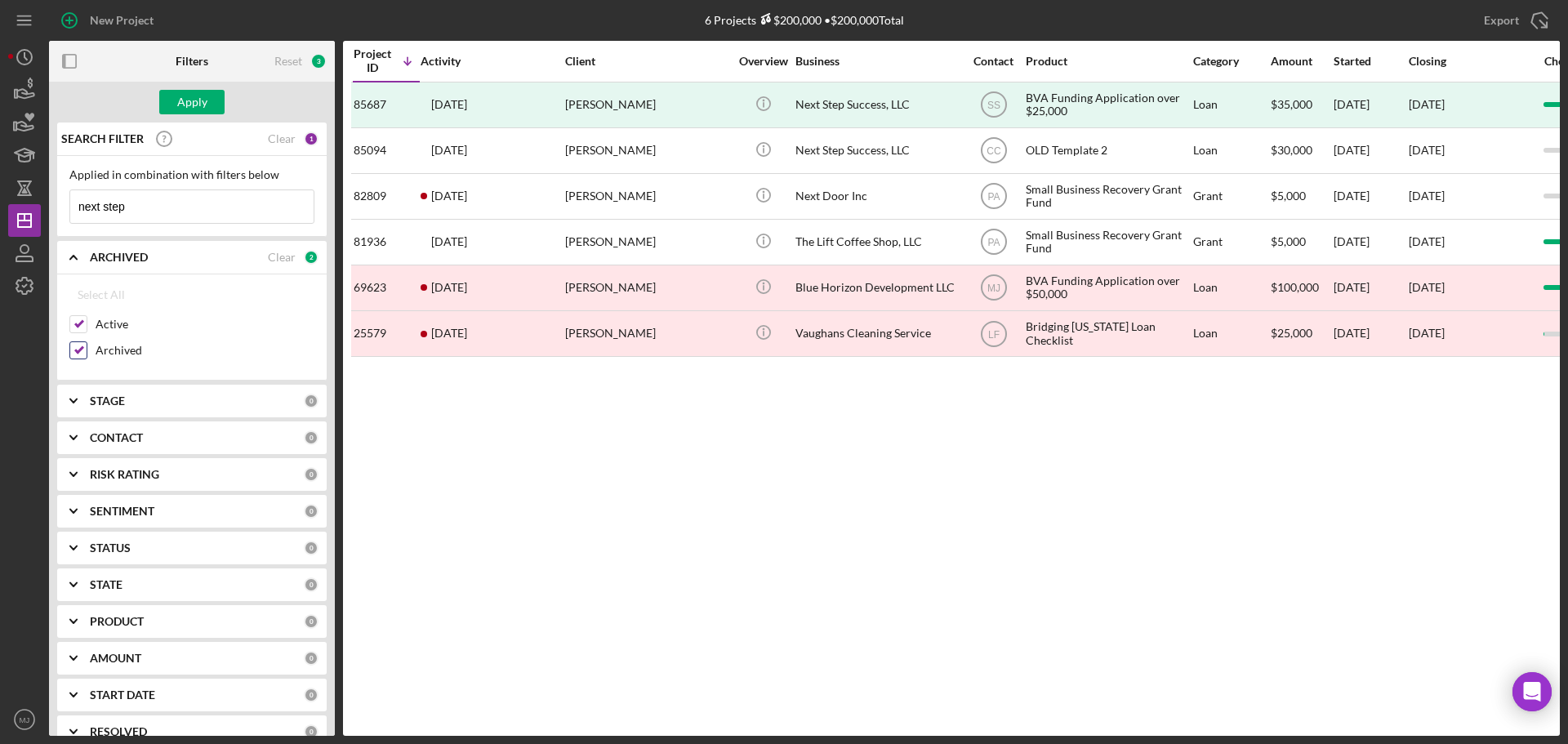
click at [74, 353] on input "Archived" at bounding box center [78, 350] width 16 height 16
checkbox input "false"
click at [208, 99] on button "Apply" at bounding box center [192, 102] width 66 height 24
